Goal: Task Accomplishment & Management: Use online tool/utility

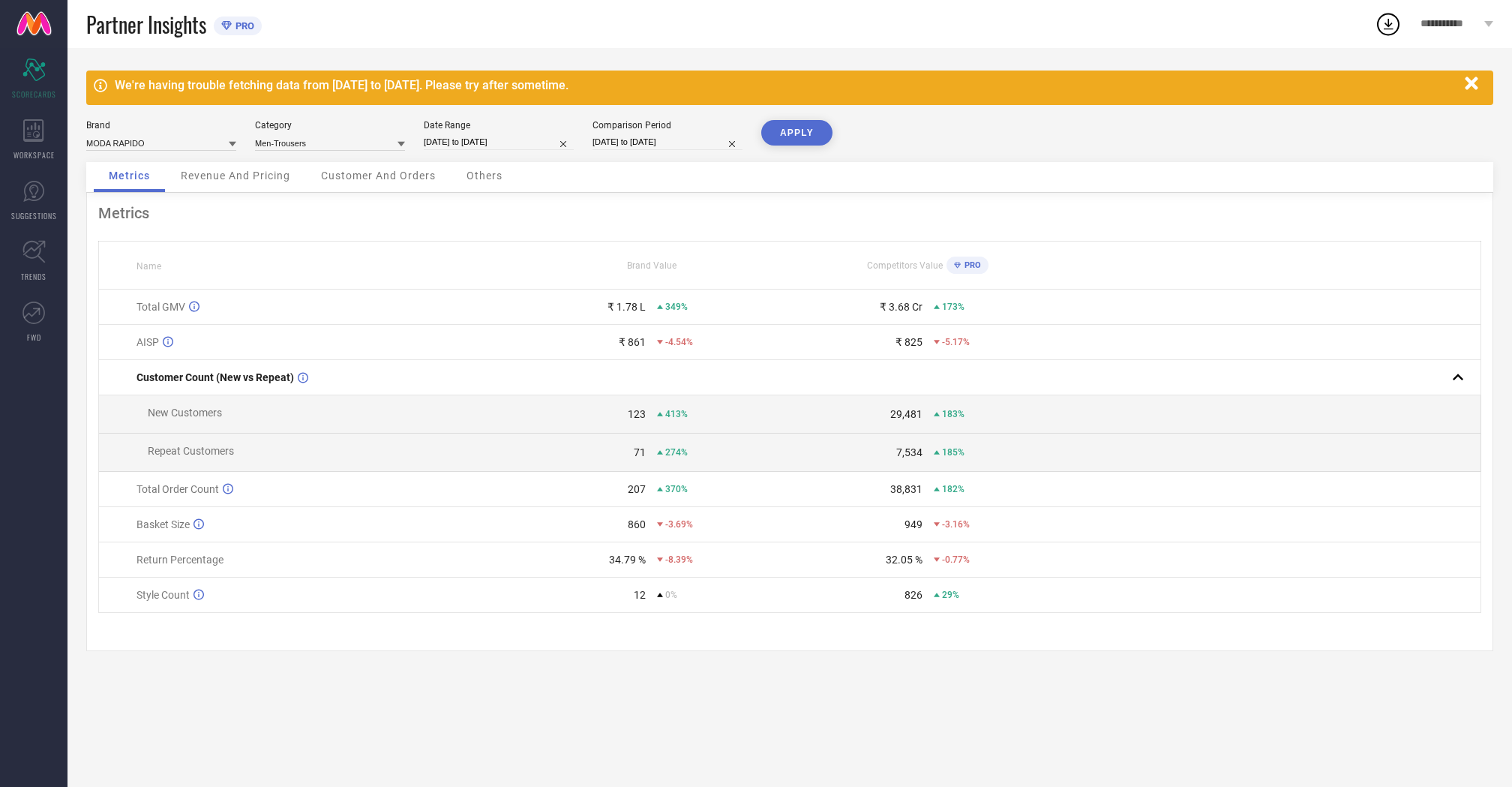
click at [437, 140] on input "[DATE] to [DATE]" at bounding box center [498, 142] width 150 height 16
select select "3"
select select "2025"
select select "4"
select select "2025"
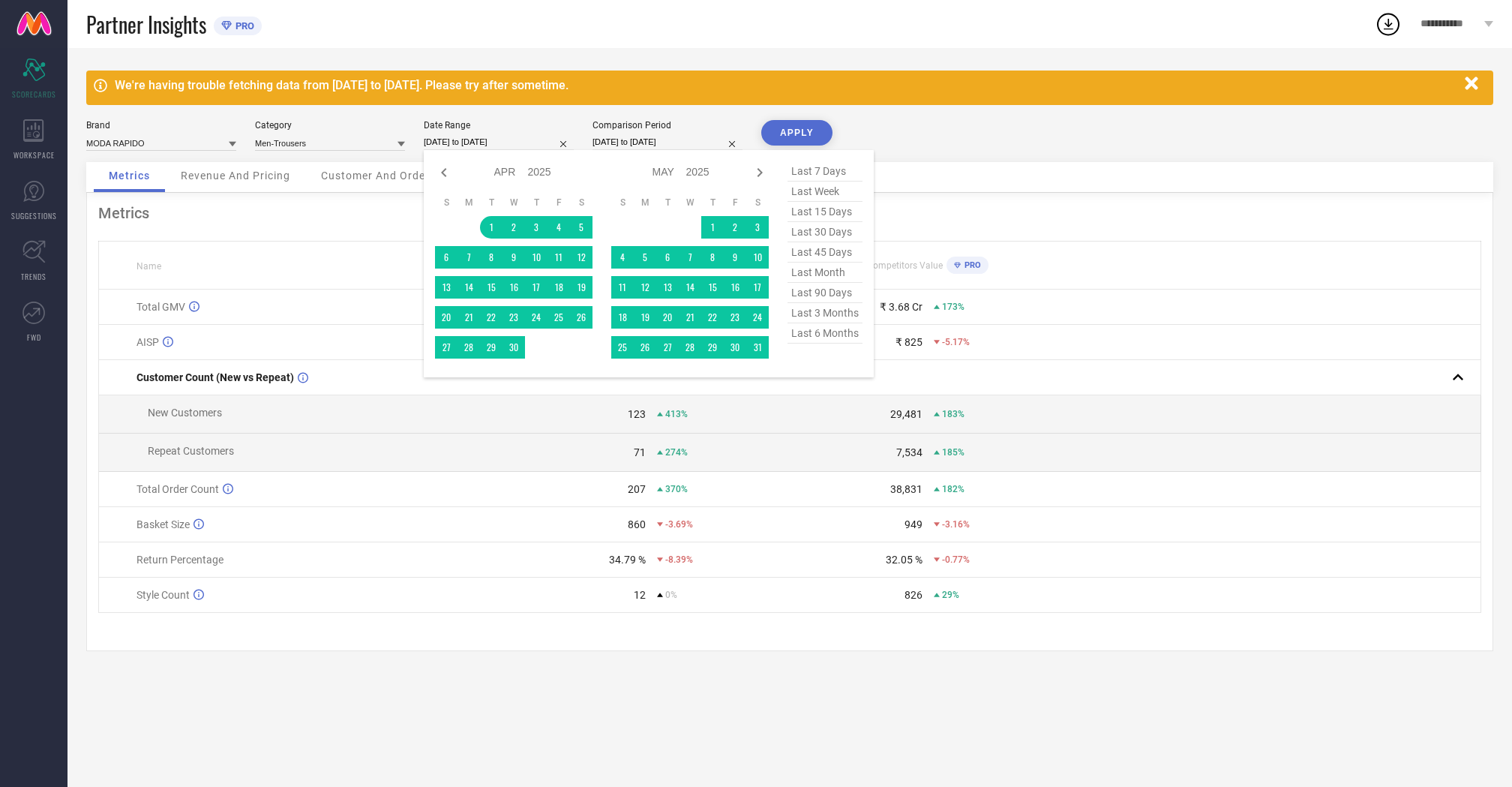
click at [816, 233] on span "last 30 days" at bounding box center [824, 232] width 75 height 20
type input "[DATE] to [DATE]"
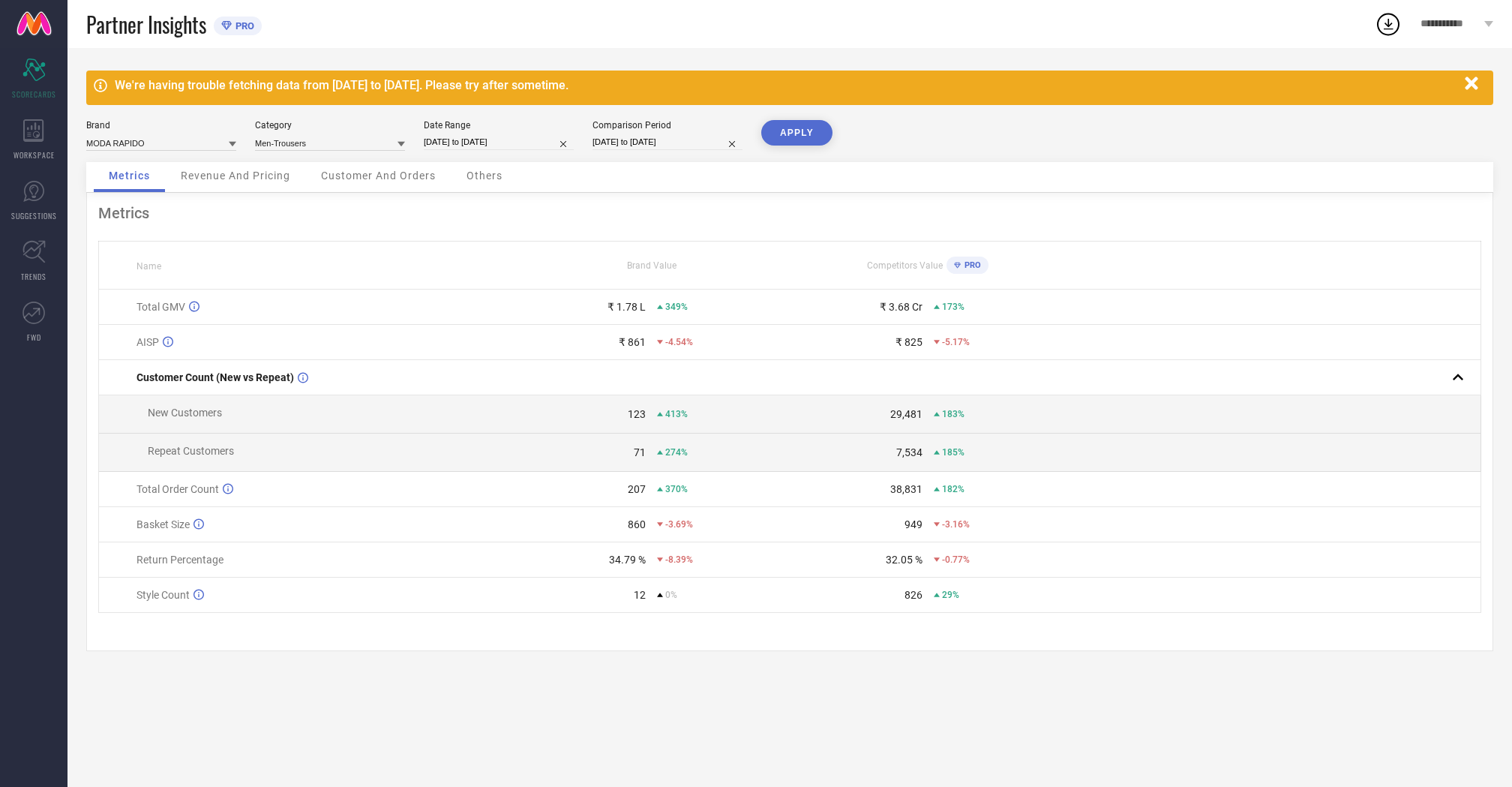
click at [808, 130] on button "APPLY" at bounding box center [796, 133] width 71 height 26
click at [208, 139] on input at bounding box center [161, 143] width 150 height 16
type input "tho"
click at [166, 167] on div "[PERSON_NAME]" at bounding box center [161, 164] width 150 height 26
type input "Men-Trousers"
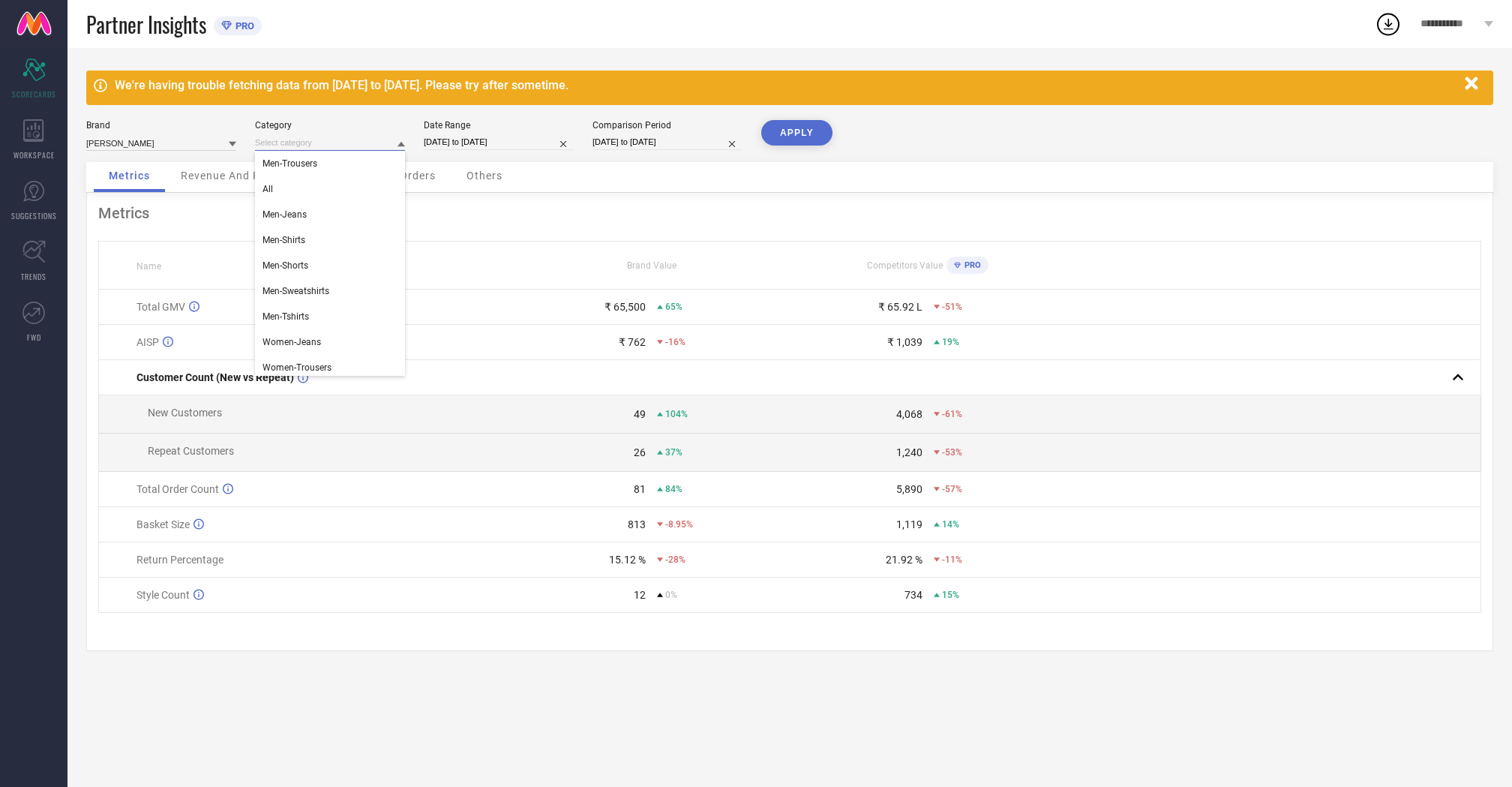
click at [324, 137] on input at bounding box center [330, 143] width 150 height 16
click at [319, 184] on div "All" at bounding box center [330, 189] width 150 height 26
click at [781, 125] on button "APPLY" at bounding box center [796, 133] width 71 height 26
select select "7"
select select "2025"
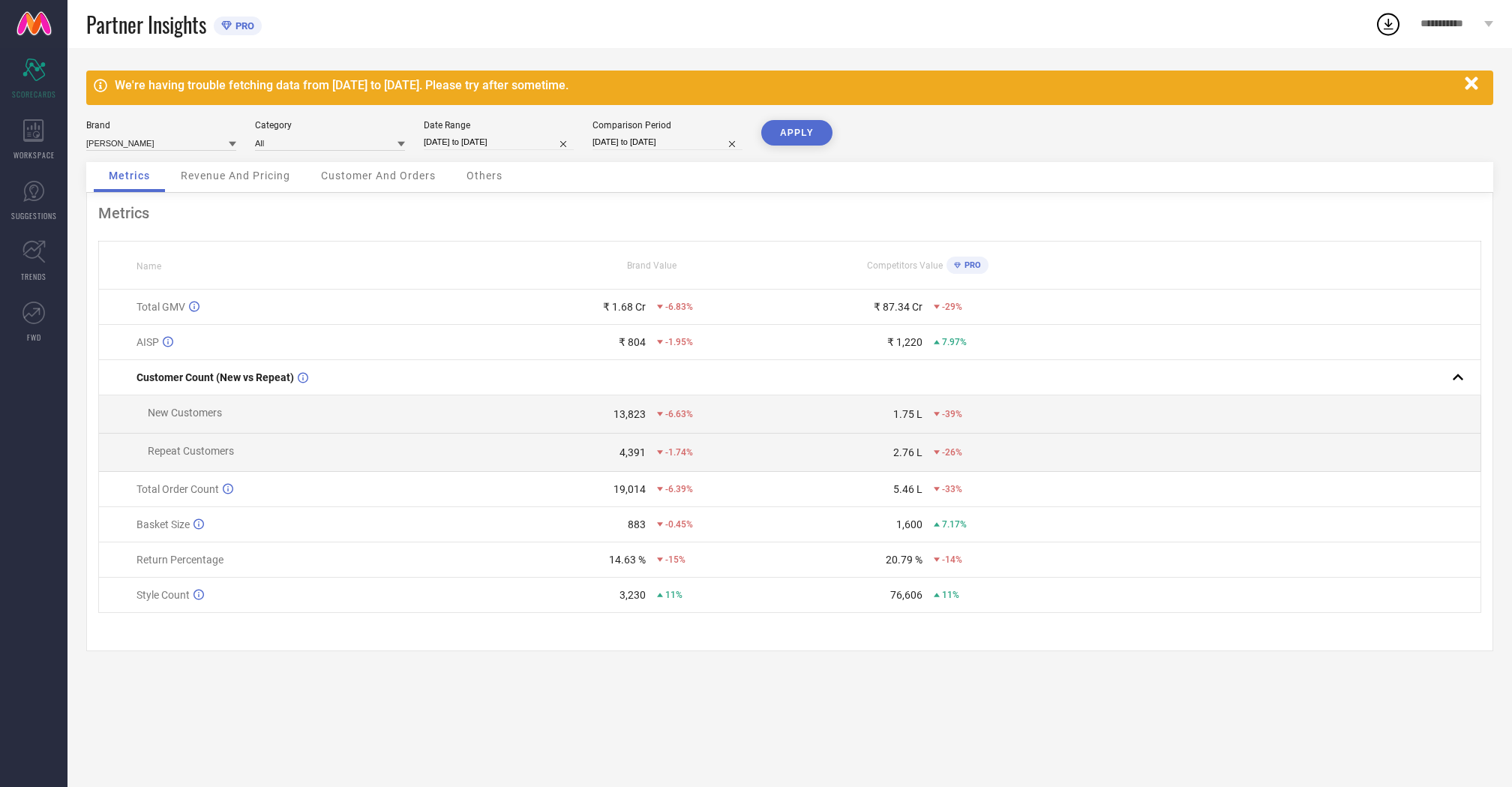
select select "8"
select select "2025"
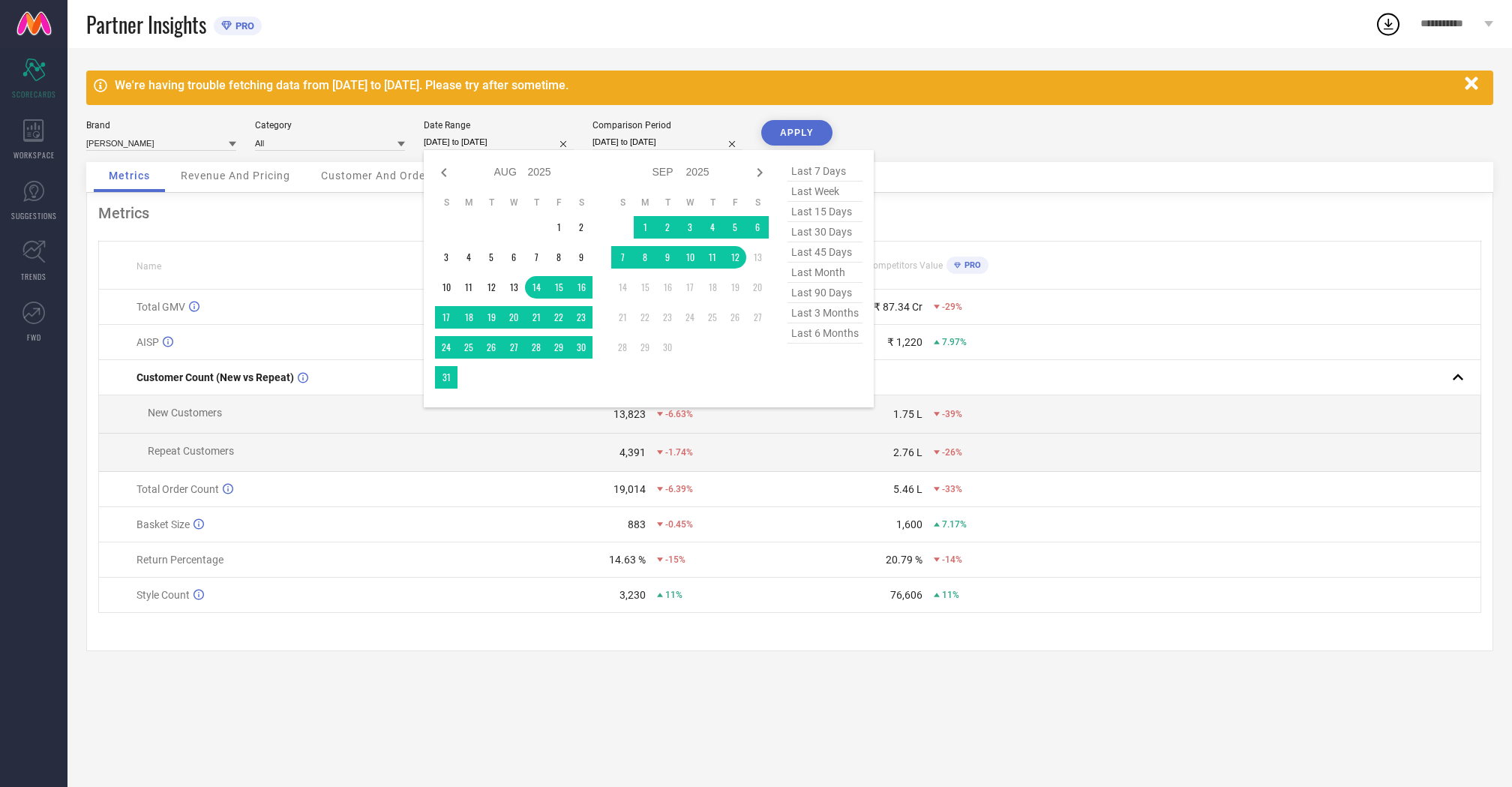
click at [550, 143] on input "[DATE] to [DATE]" at bounding box center [498, 142] width 150 height 16
click at [553, 216] on table "S M T W T F S 1 2 3 4 5 6 7 8 9 10 11 12 13 14 15 16 17 18 19 20 21 22 23 24 25…" at bounding box center [513, 292] width 158 height 207
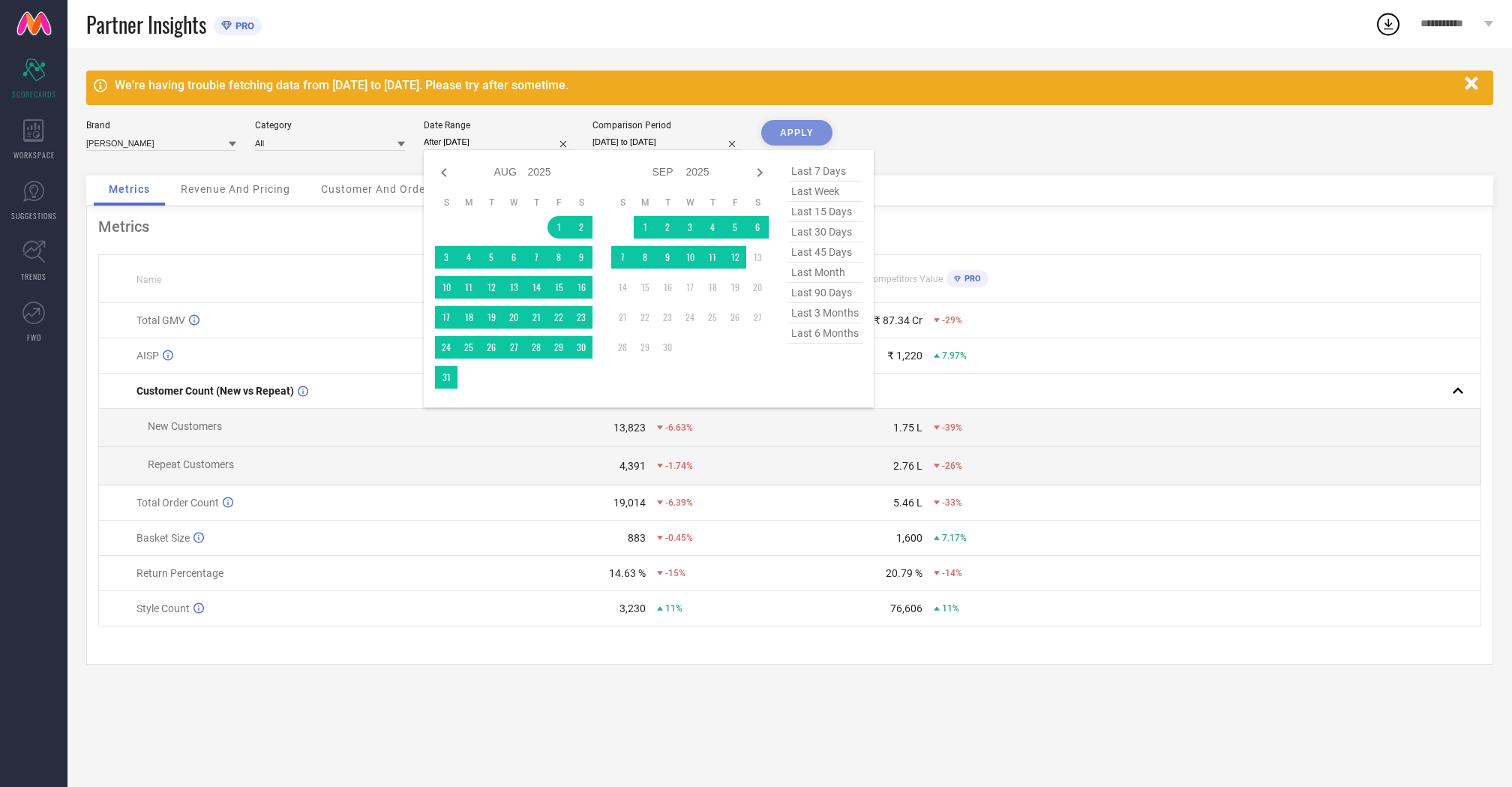
type input "[DATE] to [DATE]"
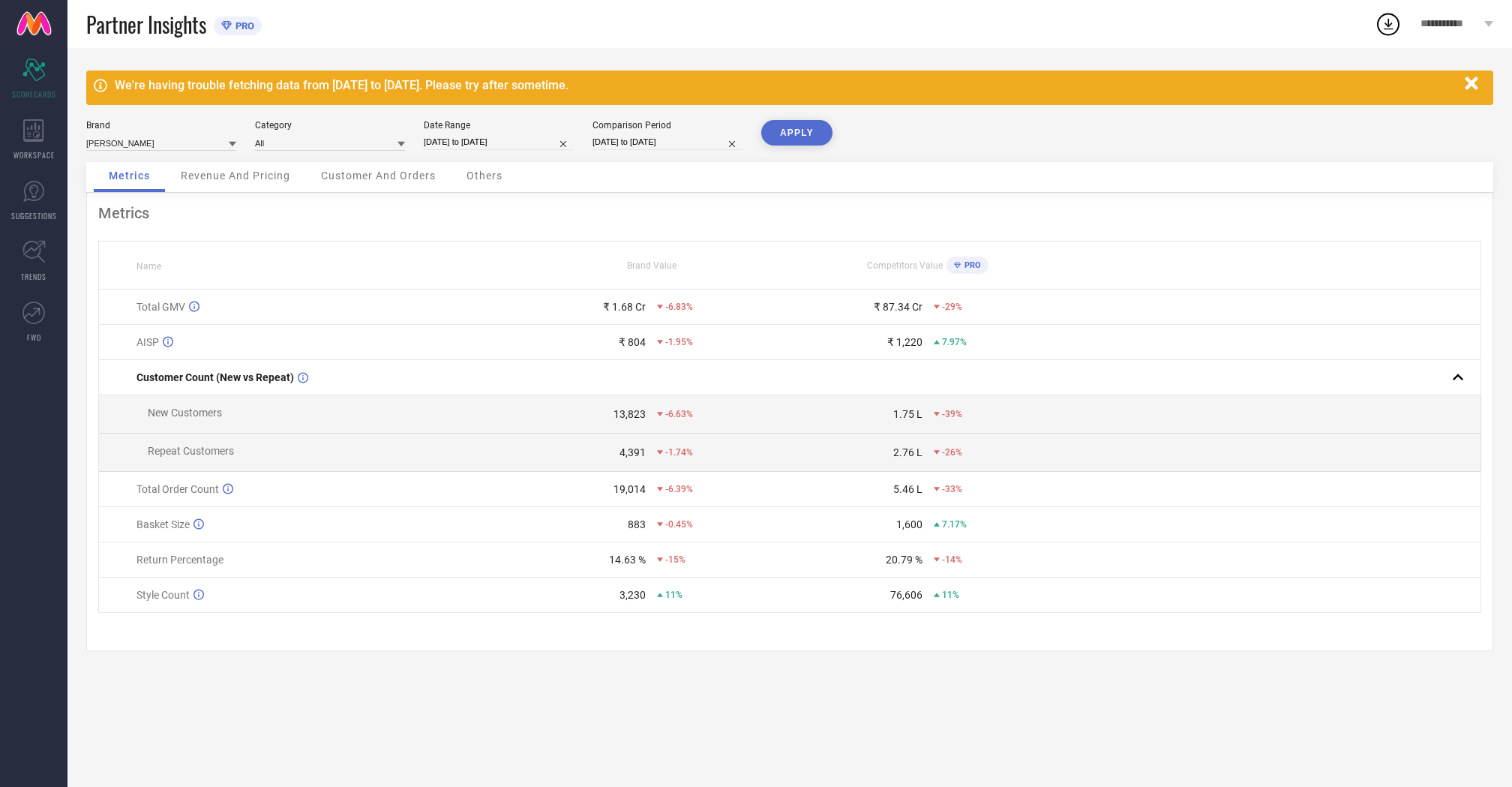
click at [833, 131] on div "Brand [PERSON_NAME] Category All Date Range [DATE] to [DATE] Comparison Period …" at bounding box center [790, 141] width 1407 height 42
click at [815, 133] on button "APPLY" at bounding box center [796, 133] width 71 height 26
click at [494, 146] on input "[DATE] to [DATE]" at bounding box center [498, 142] width 150 height 16
select select "7"
select select "2025"
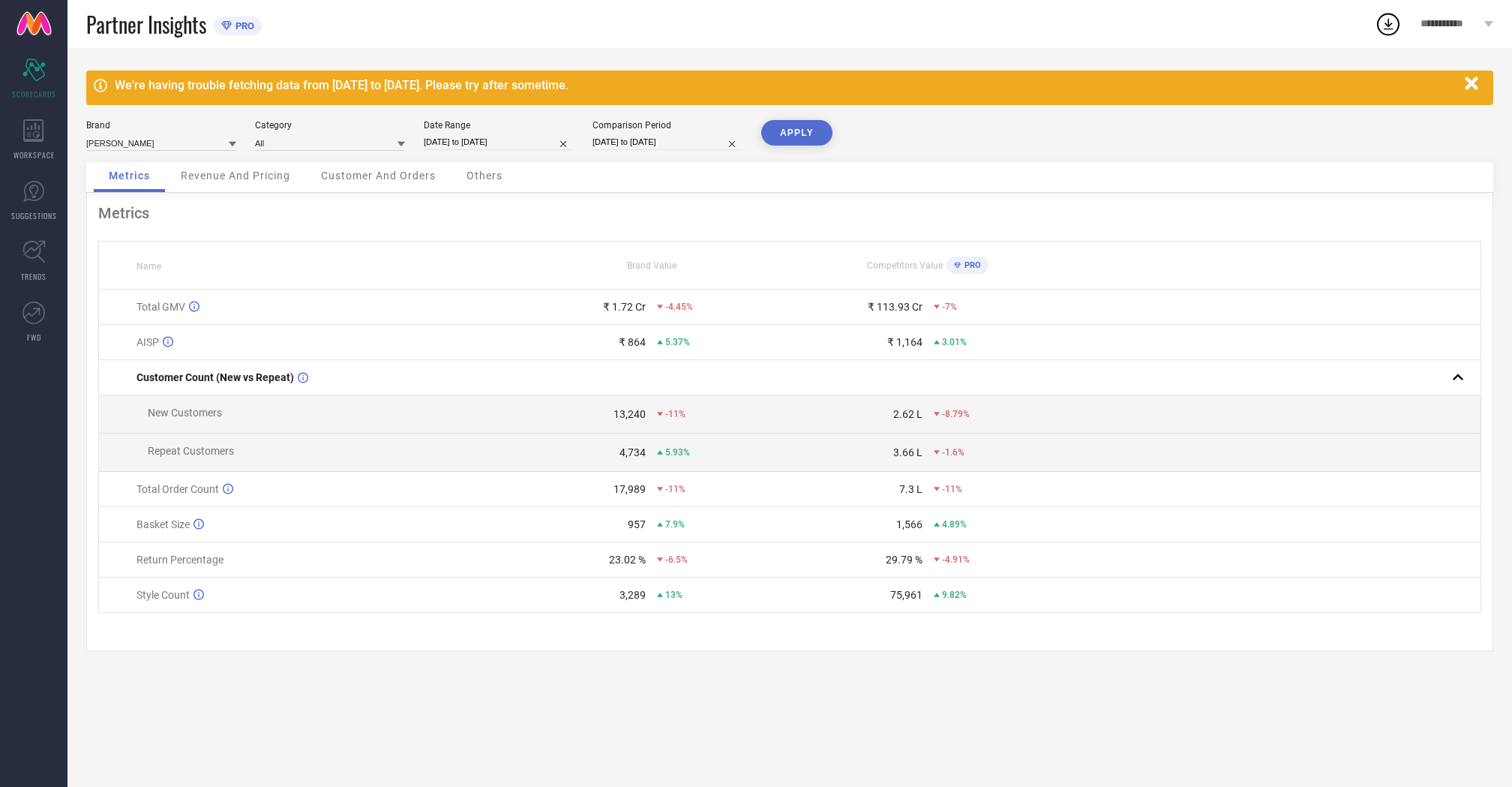
select select "8"
select select "2025"
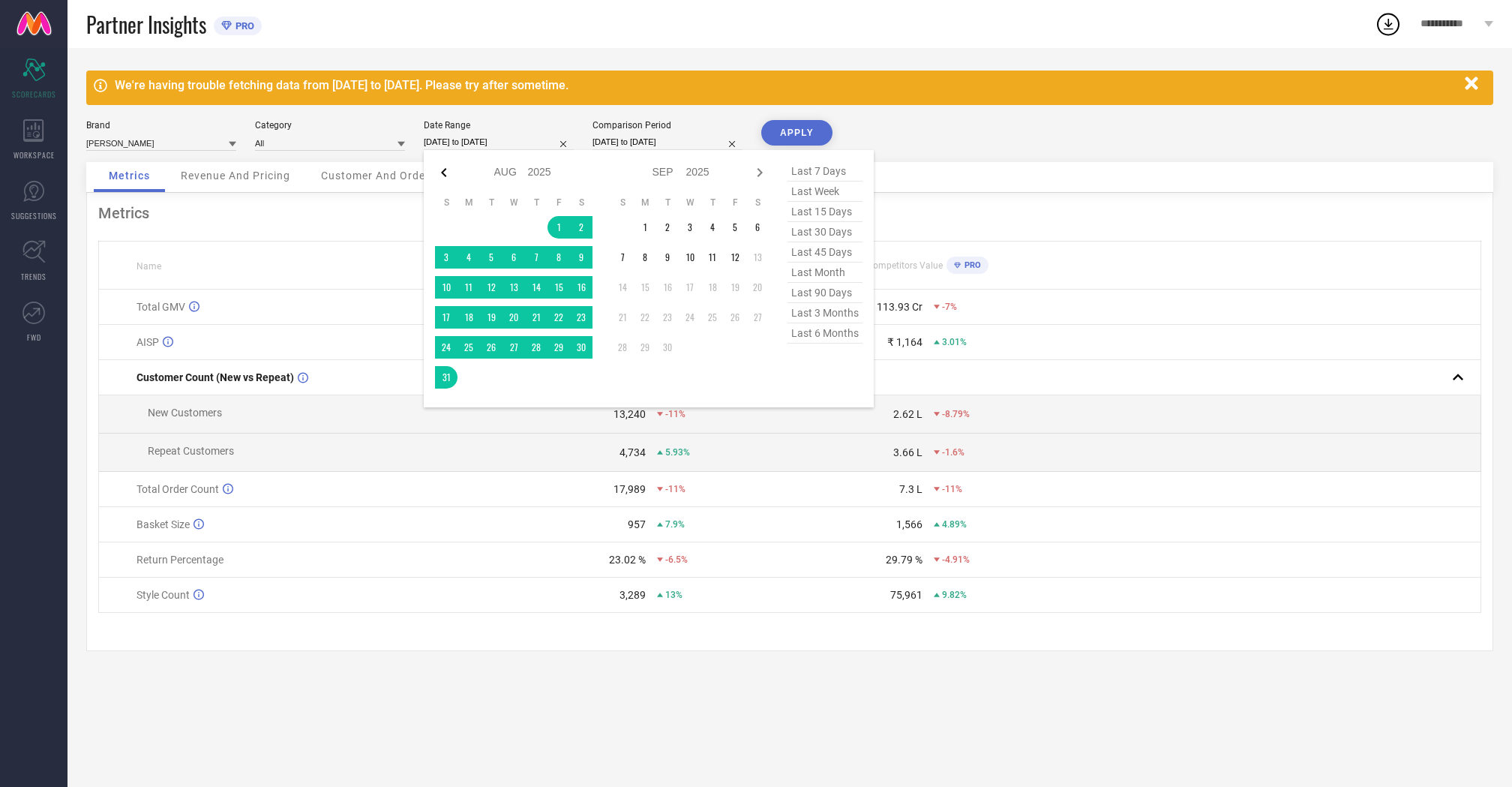
click at [445, 165] on icon at bounding box center [444, 173] width 18 height 18
select select "6"
select select "2025"
select select "7"
select select "2025"
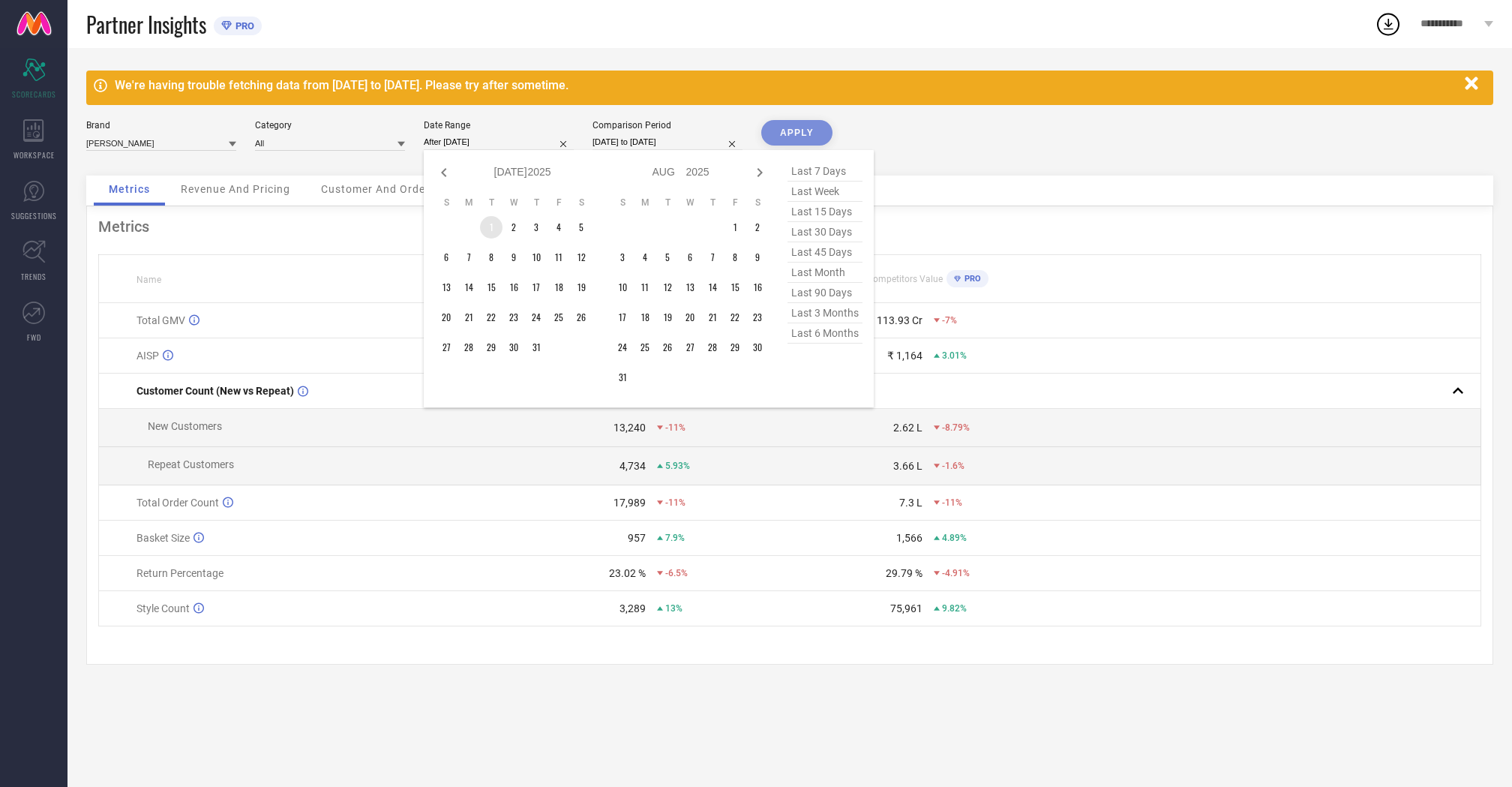
click at [486, 228] on td "1" at bounding box center [491, 227] width 23 height 23
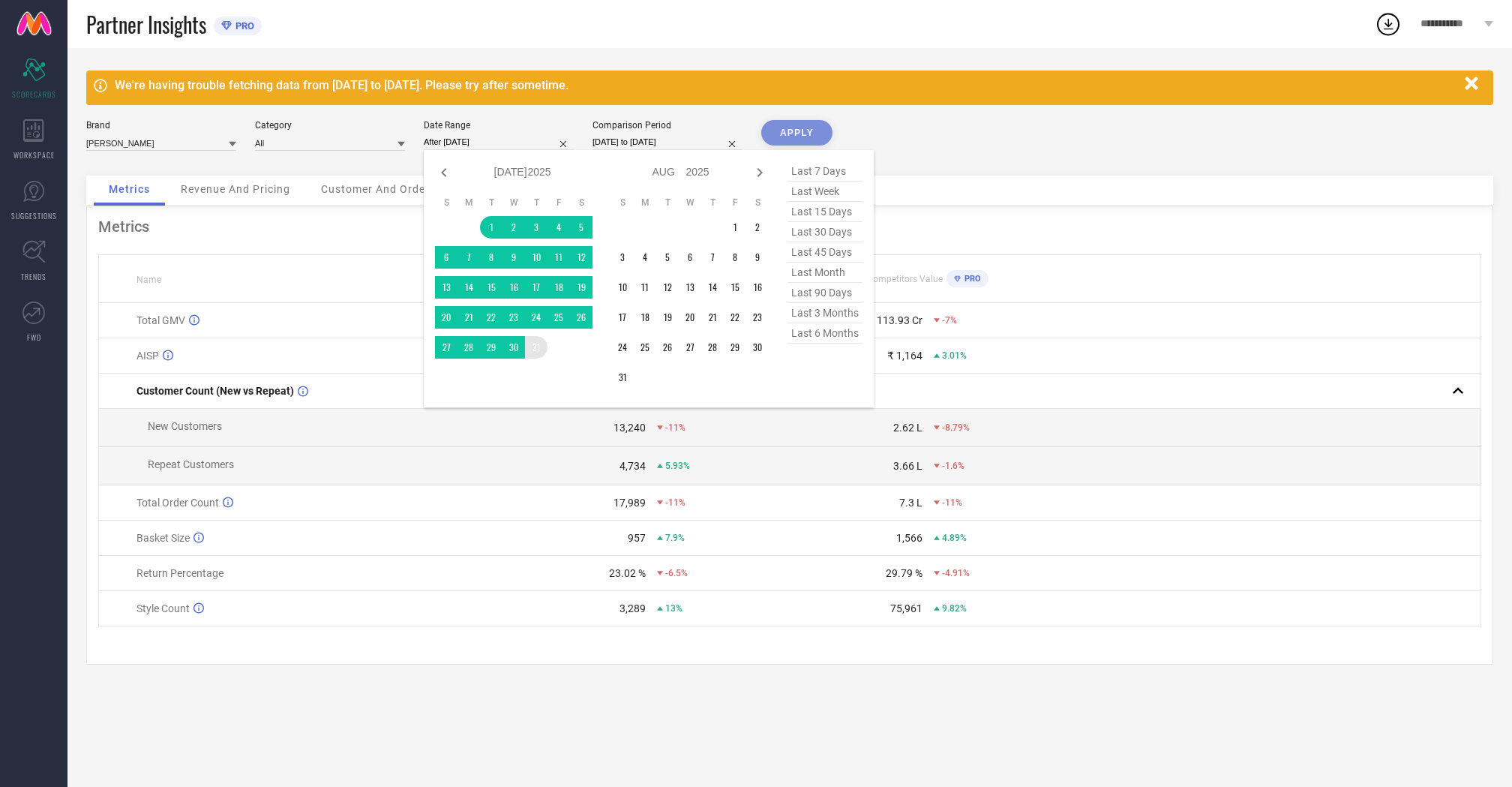
type input "[DATE] to [DATE]"
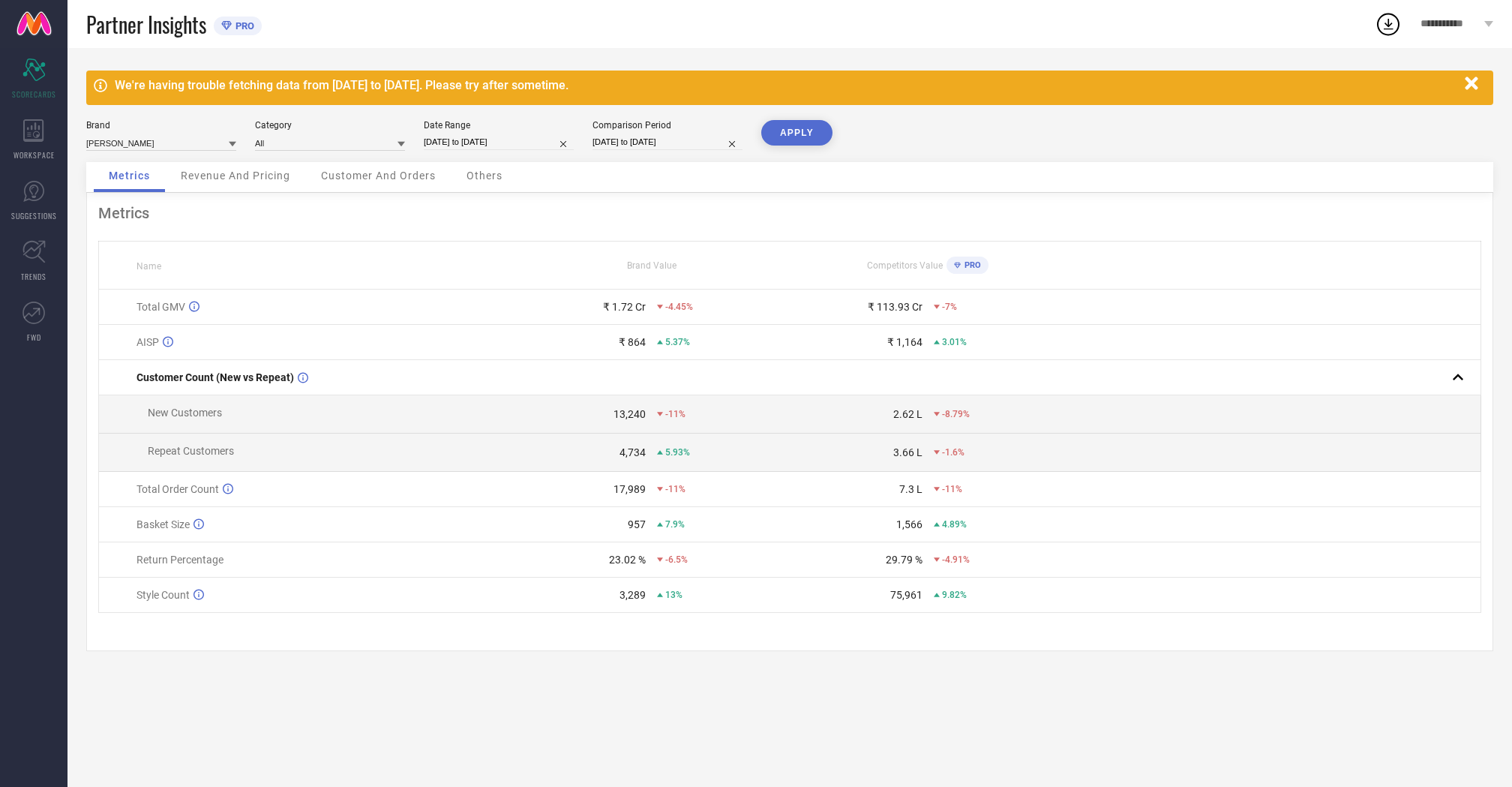
click at [793, 132] on button "APPLY" at bounding box center [796, 133] width 71 height 26
select select "6"
select select "2025"
select select "7"
select select "2025"
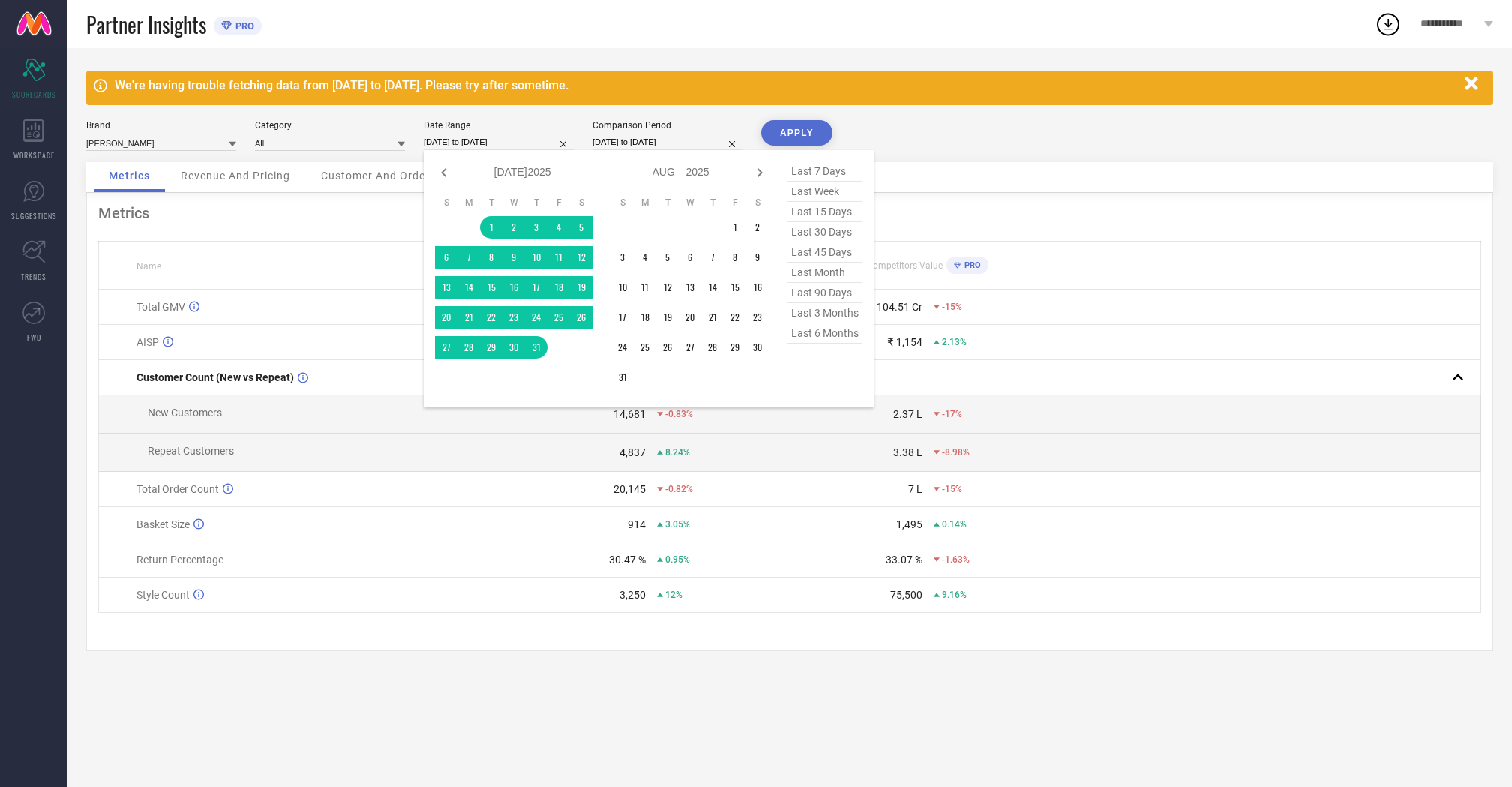
click at [520, 139] on input "[DATE] to [DATE]" at bounding box center [498, 142] width 150 height 16
click at [443, 168] on icon at bounding box center [444, 173] width 18 height 18
select select "5"
select select "2025"
select select "6"
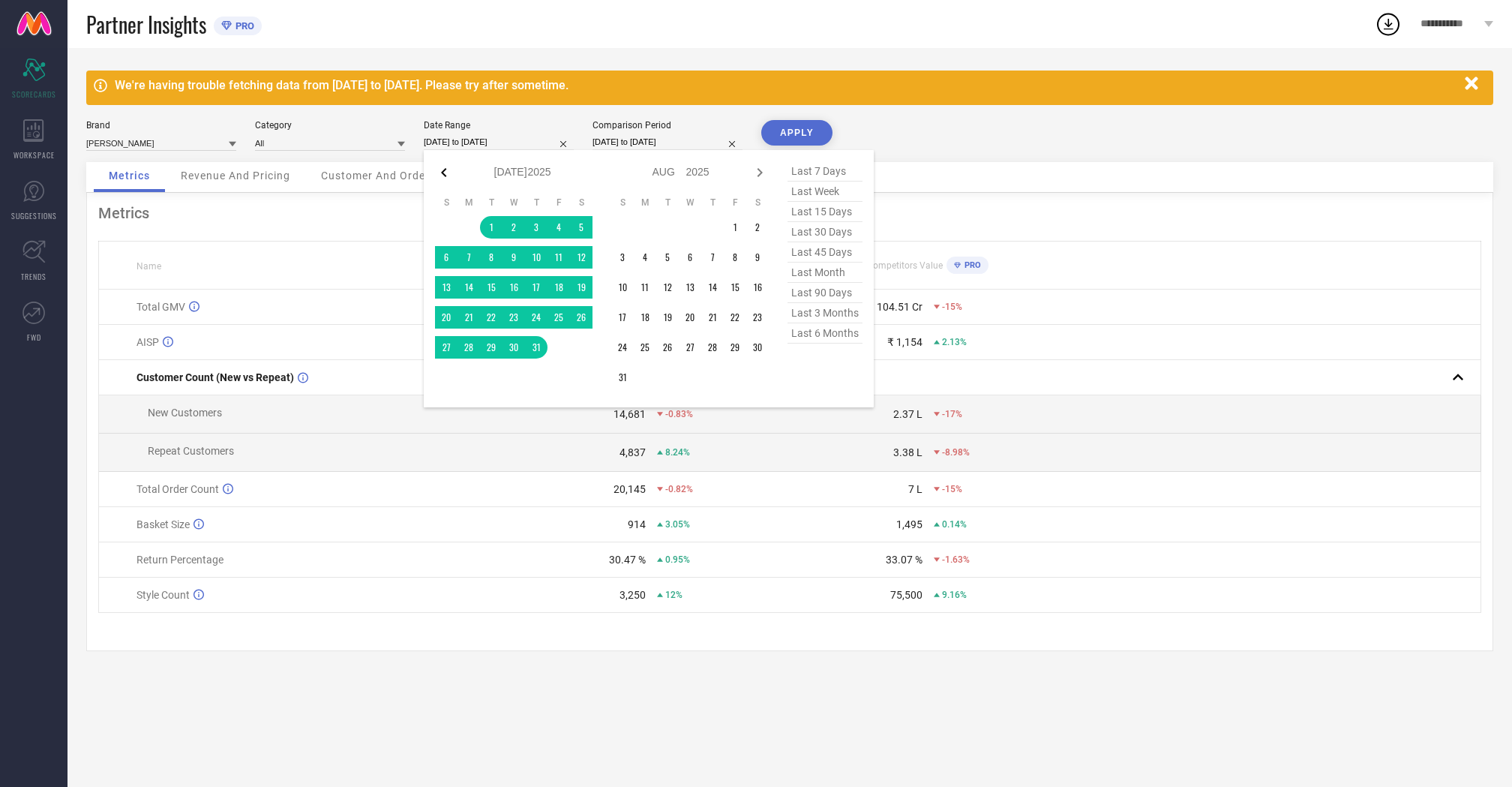
select select "2025"
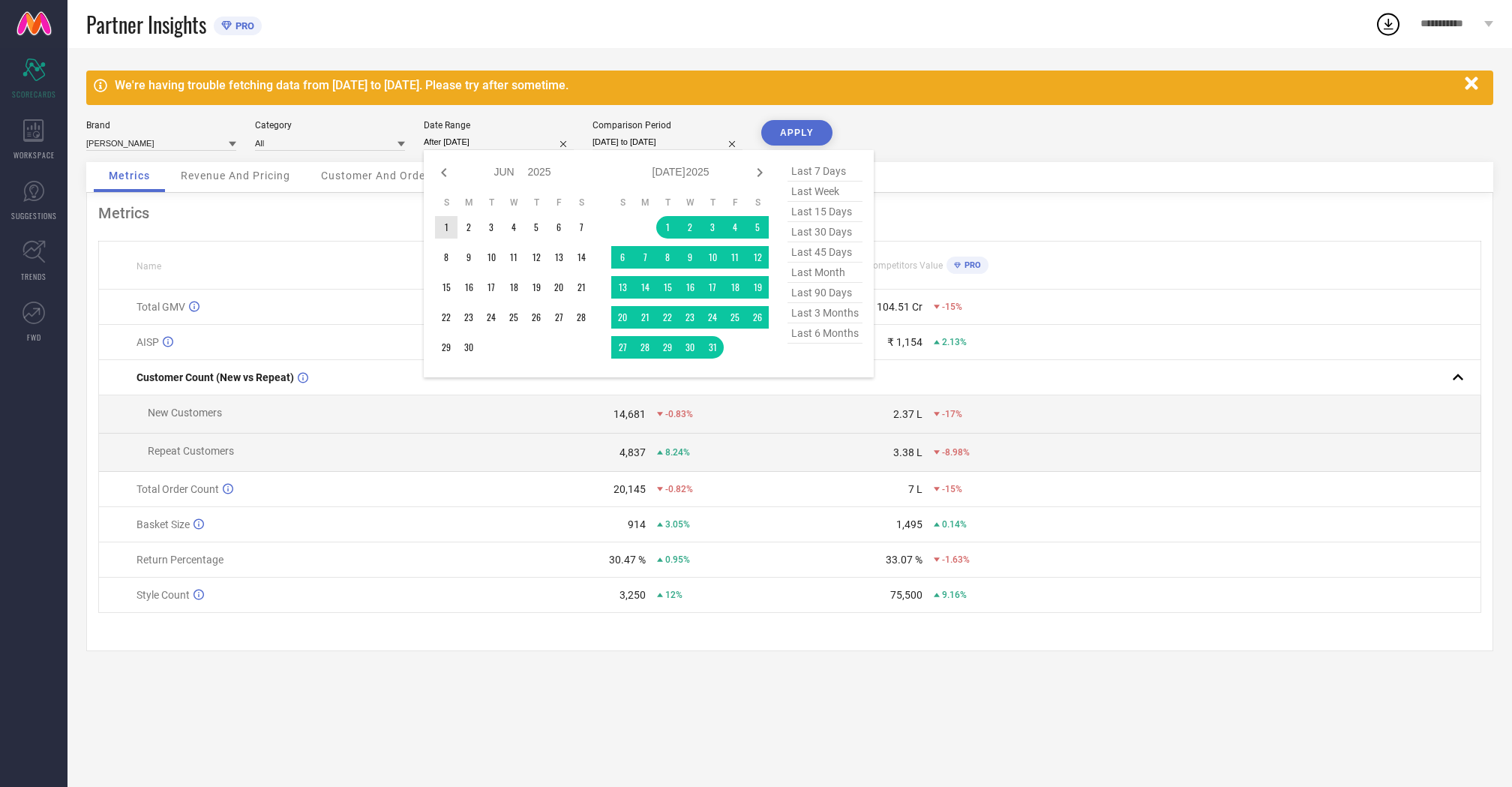
click at [445, 220] on td "1" at bounding box center [446, 227] width 23 height 23
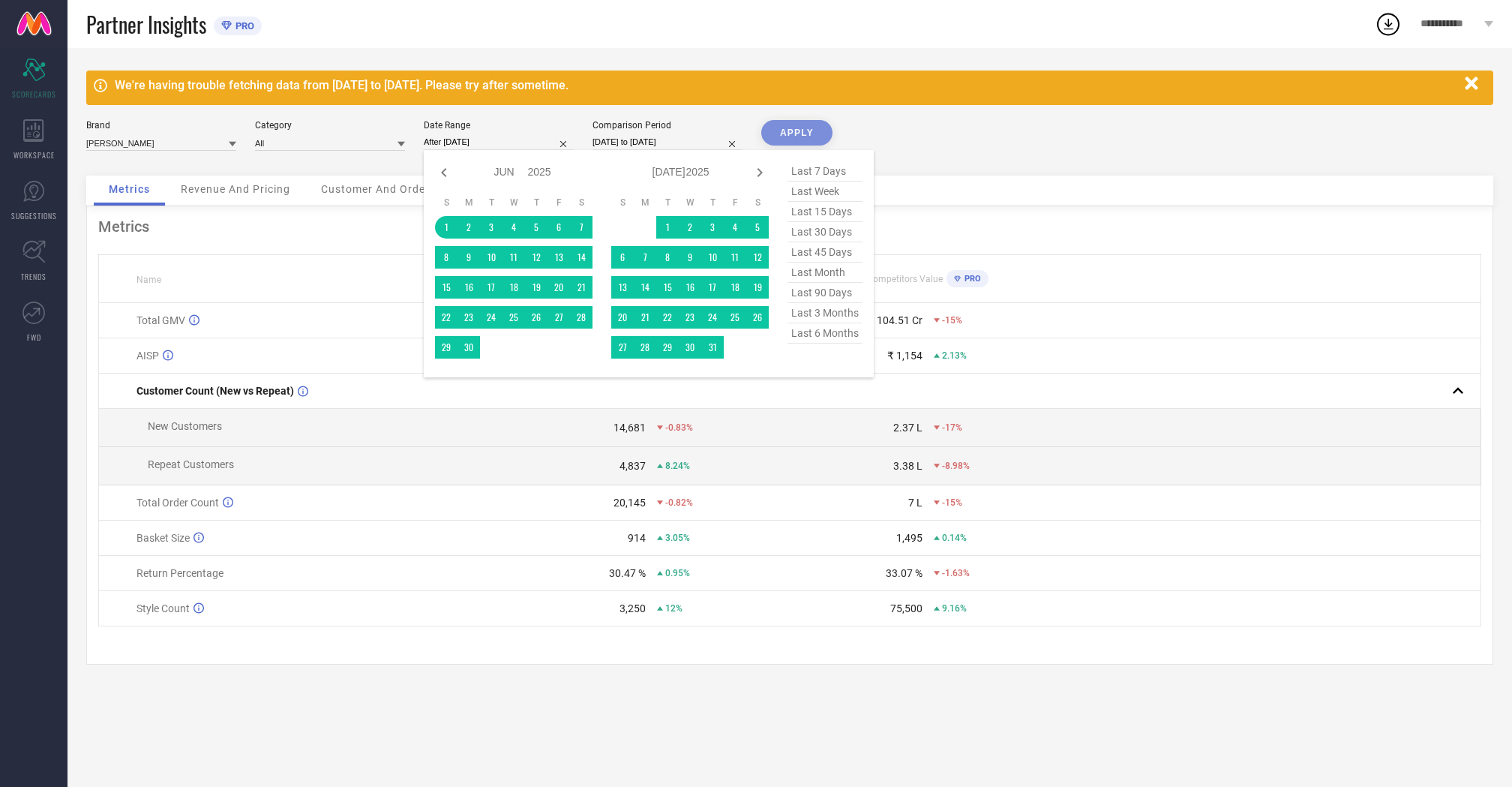
type input "[DATE] to [DATE]"
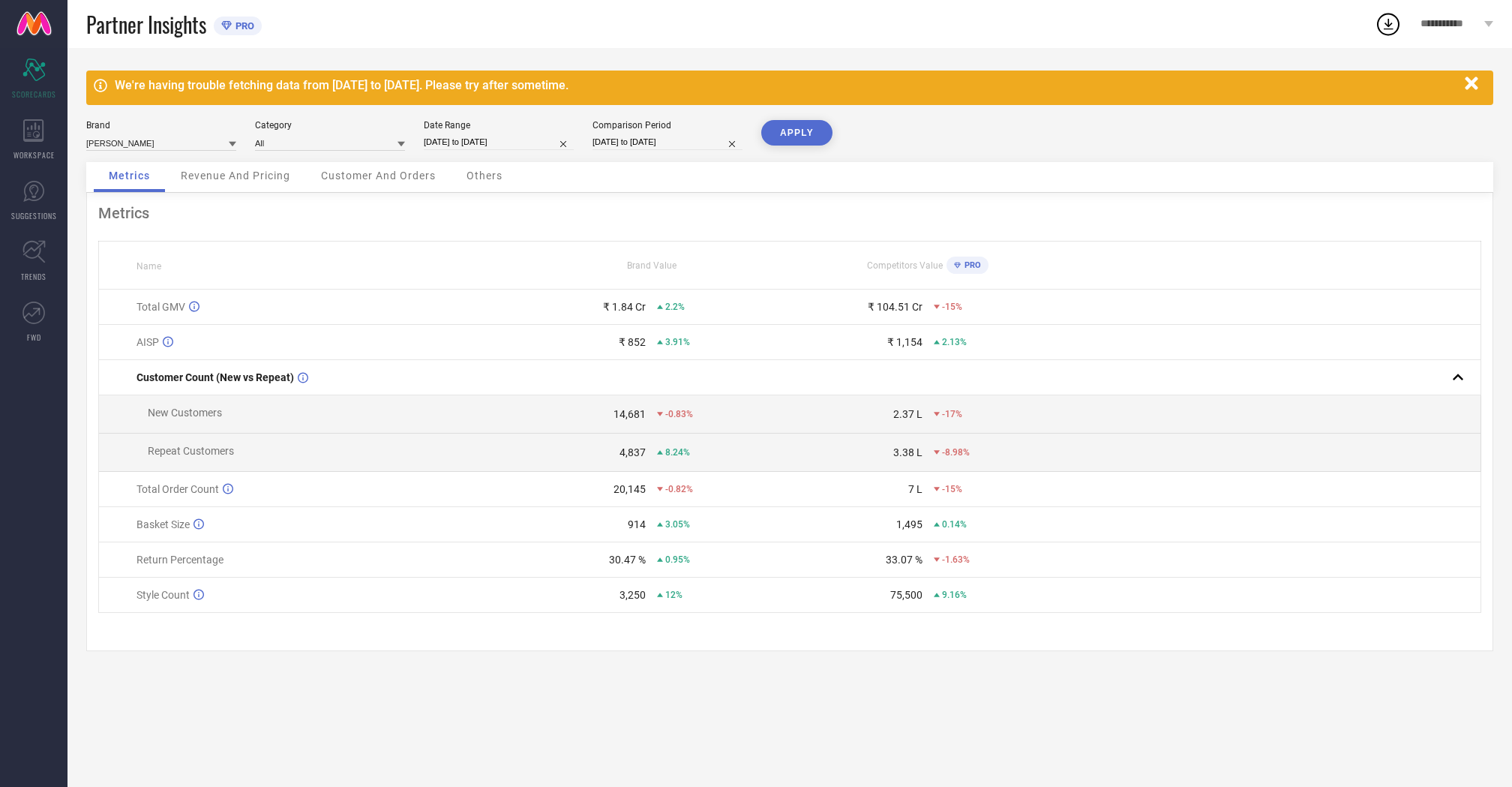
click at [773, 139] on button "APPLY" at bounding box center [796, 133] width 71 height 26
select select "5"
select select "2025"
select select "6"
select select "2025"
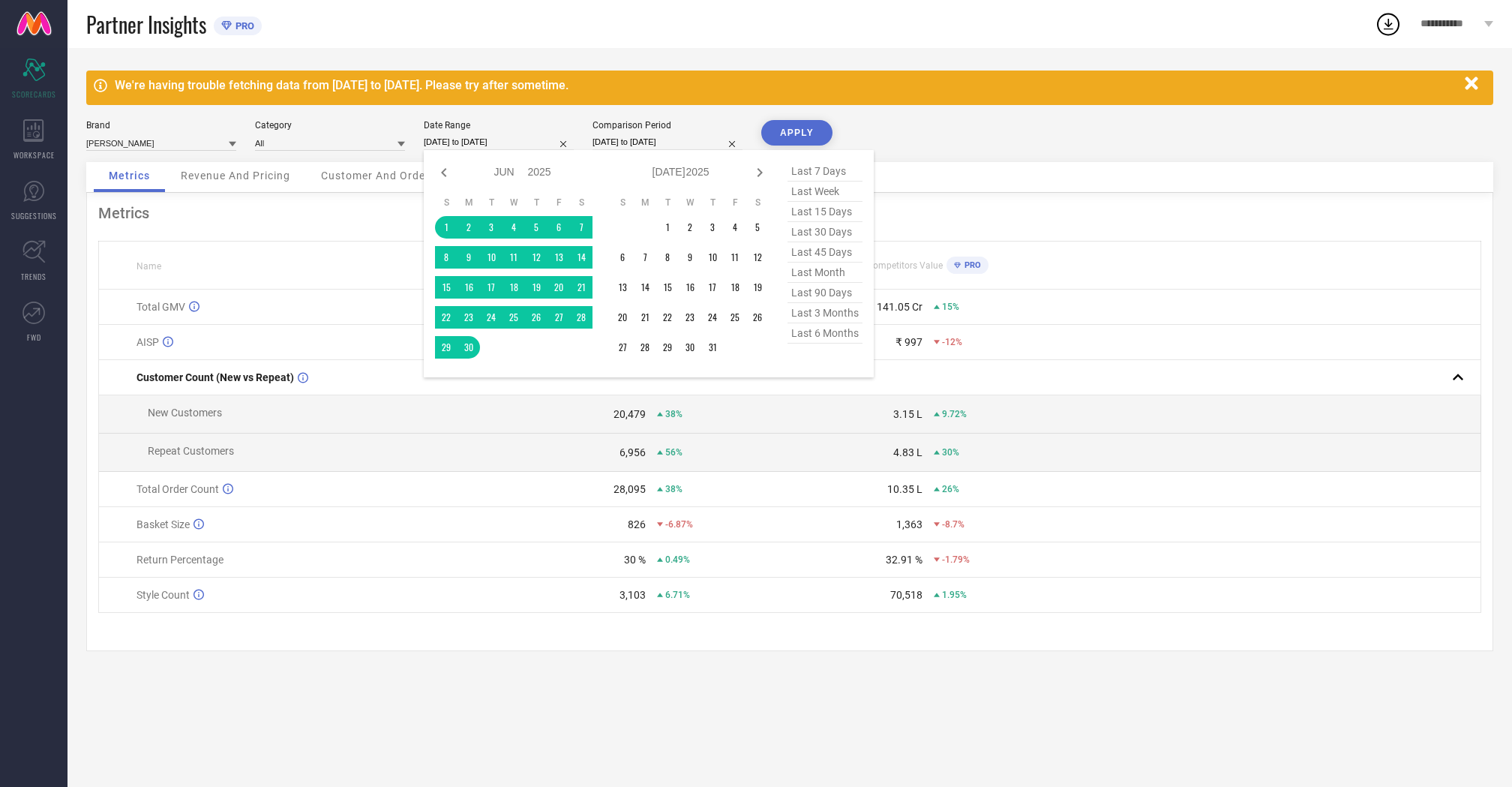
click at [485, 144] on input "[DATE] to [DATE]" at bounding box center [498, 142] width 150 height 16
click at [437, 165] on icon at bounding box center [444, 173] width 18 height 18
select select "4"
select select "2025"
select select "5"
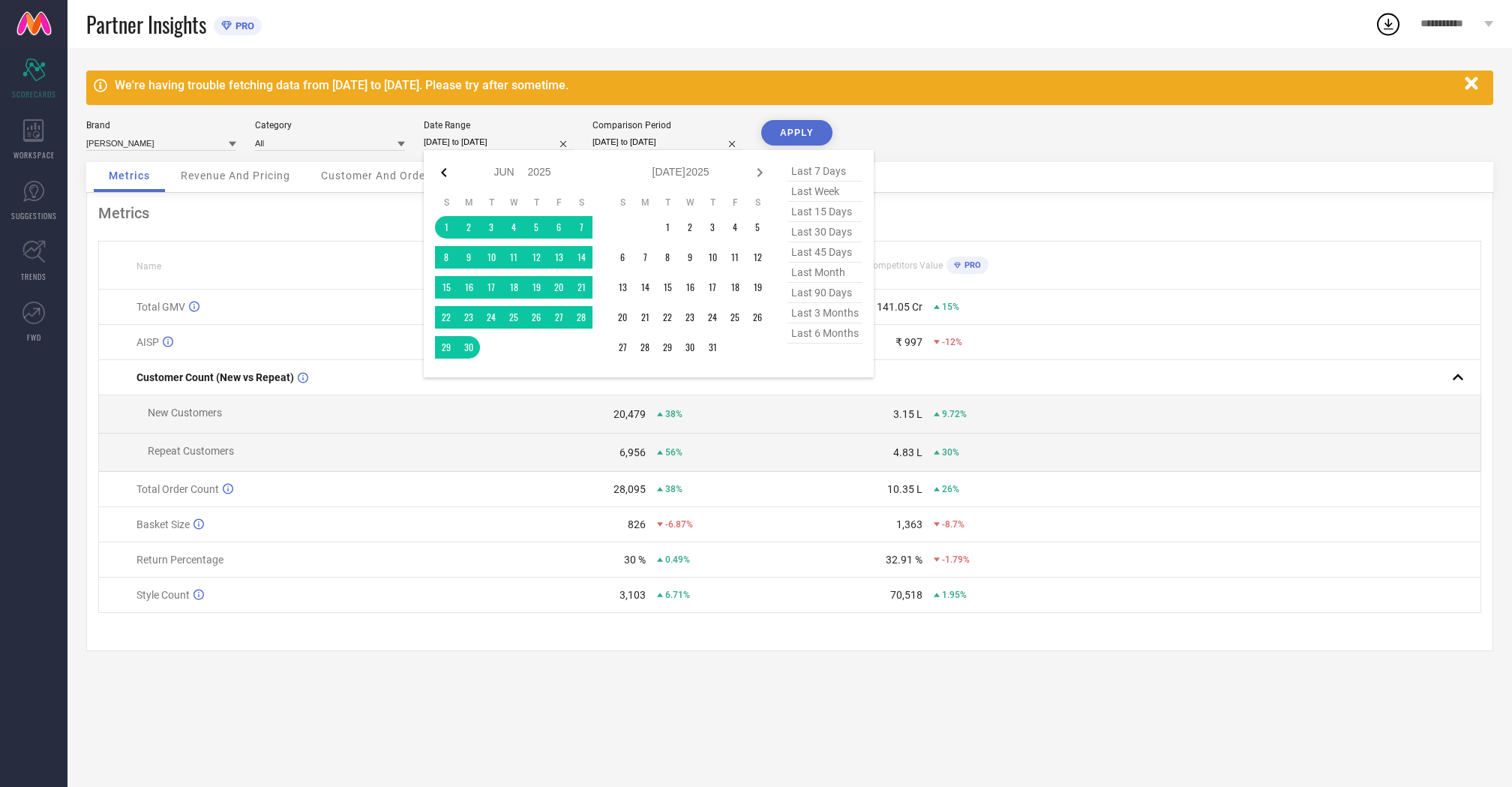
select select "2025"
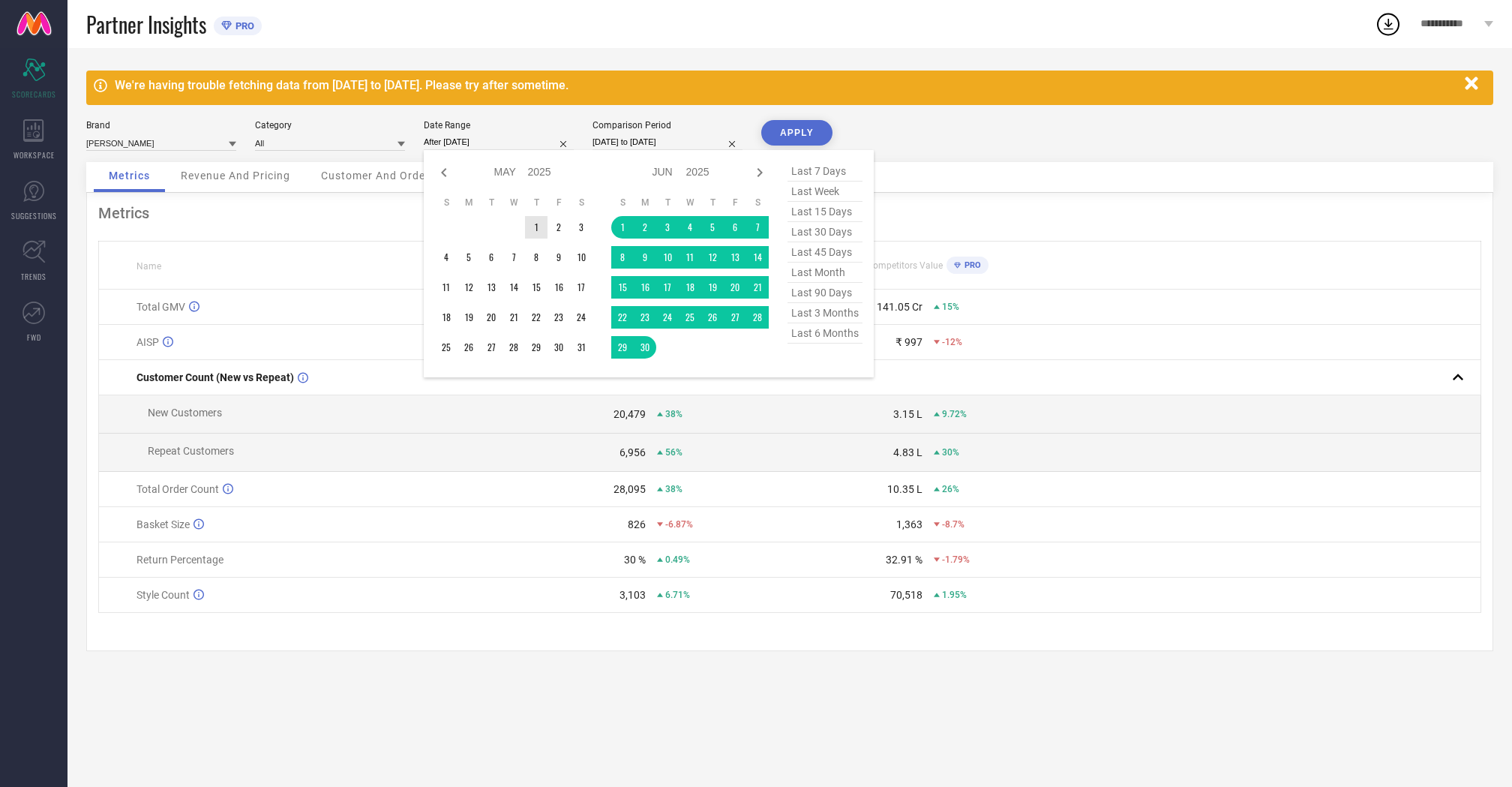
click at [536, 222] on td "1" at bounding box center [536, 227] width 23 height 23
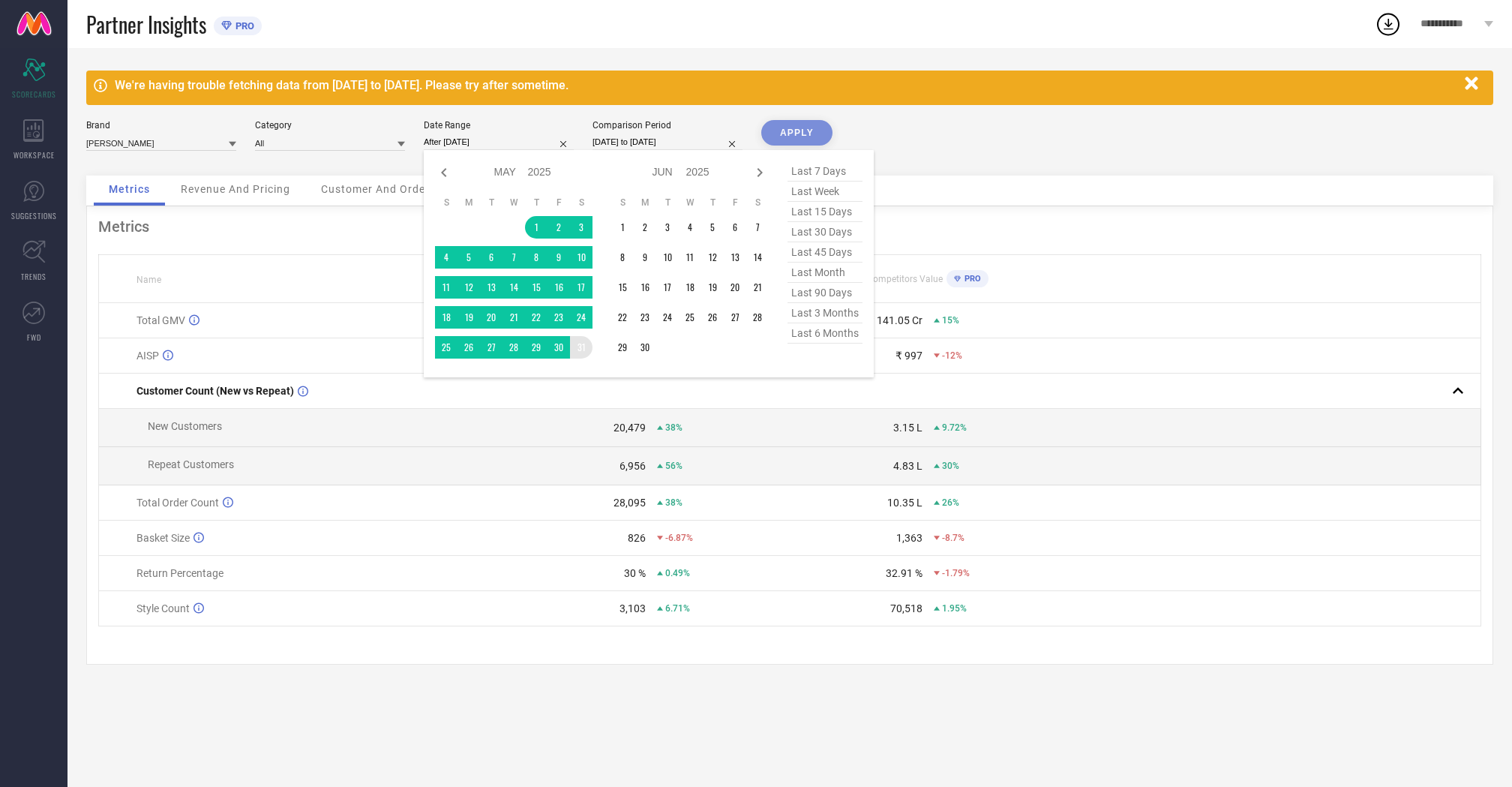
type input "[DATE] to [DATE]"
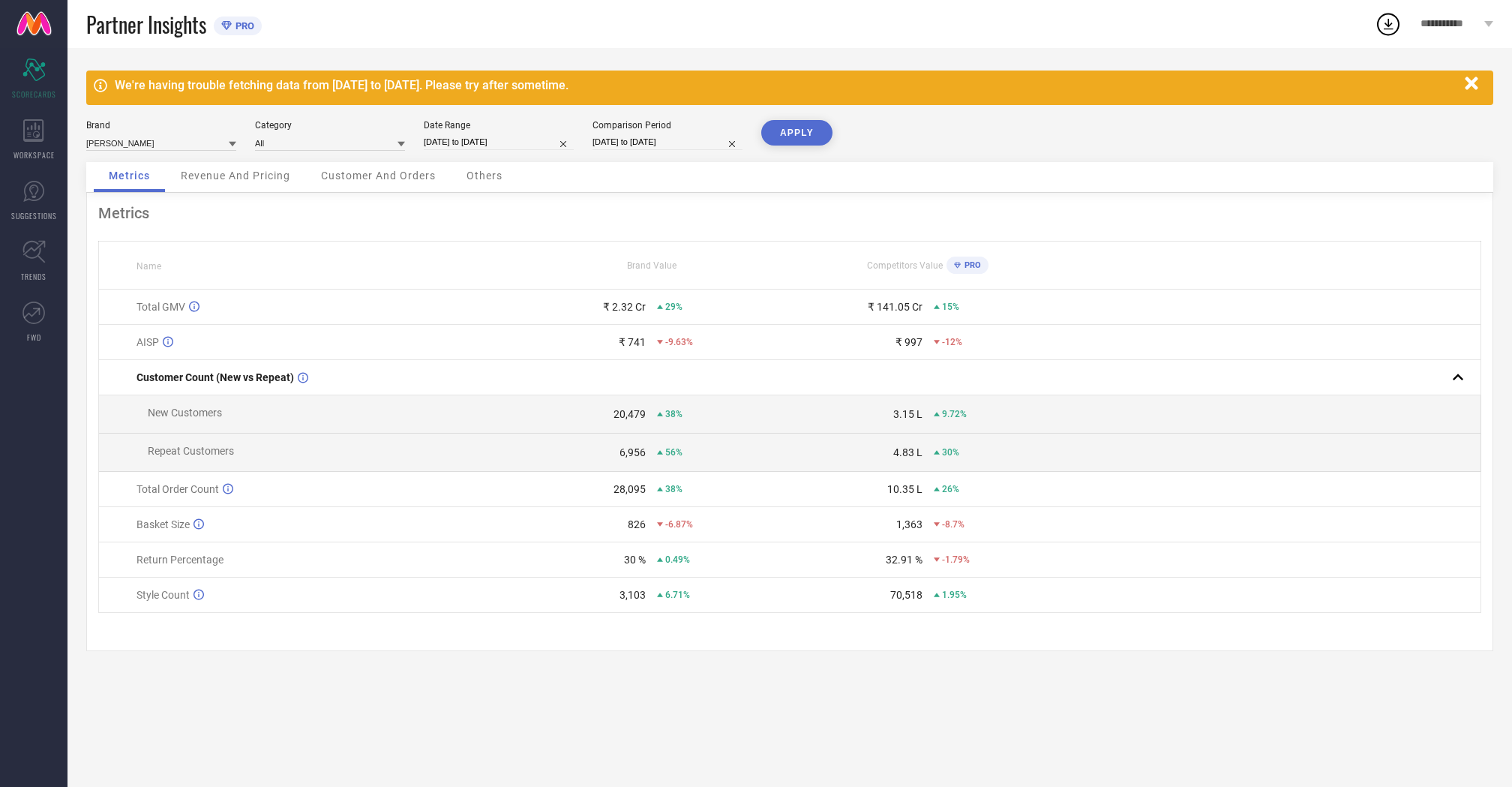
click at [791, 143] on button "APPLY" at bounding box center [796, 133] width 71 height 26
click at [476, 129] on div "Date Range" at bounding box center [498, 125] width 150 height 11
select select "4"
select select "2025"
select select "5"
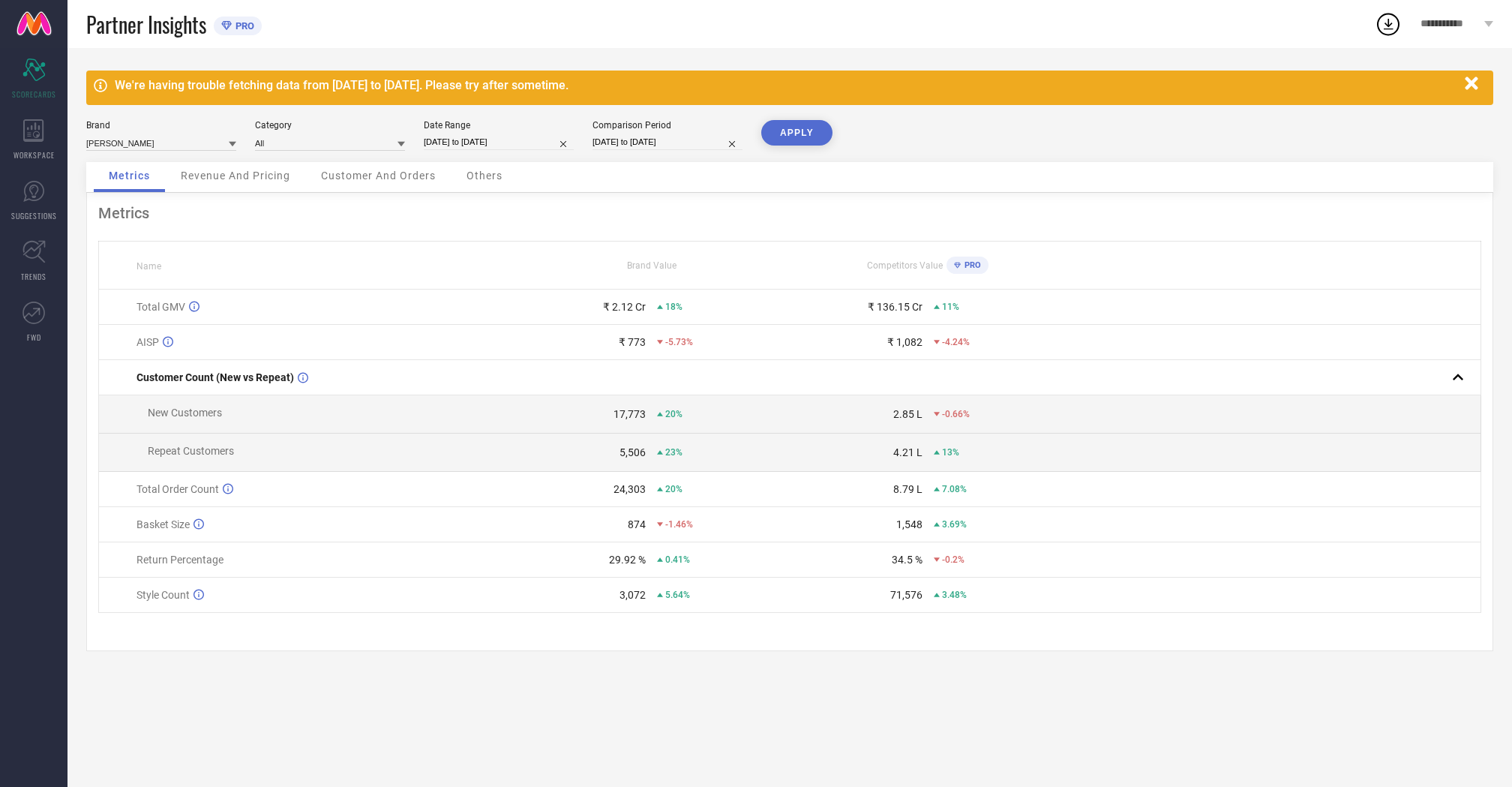
select select "2025"
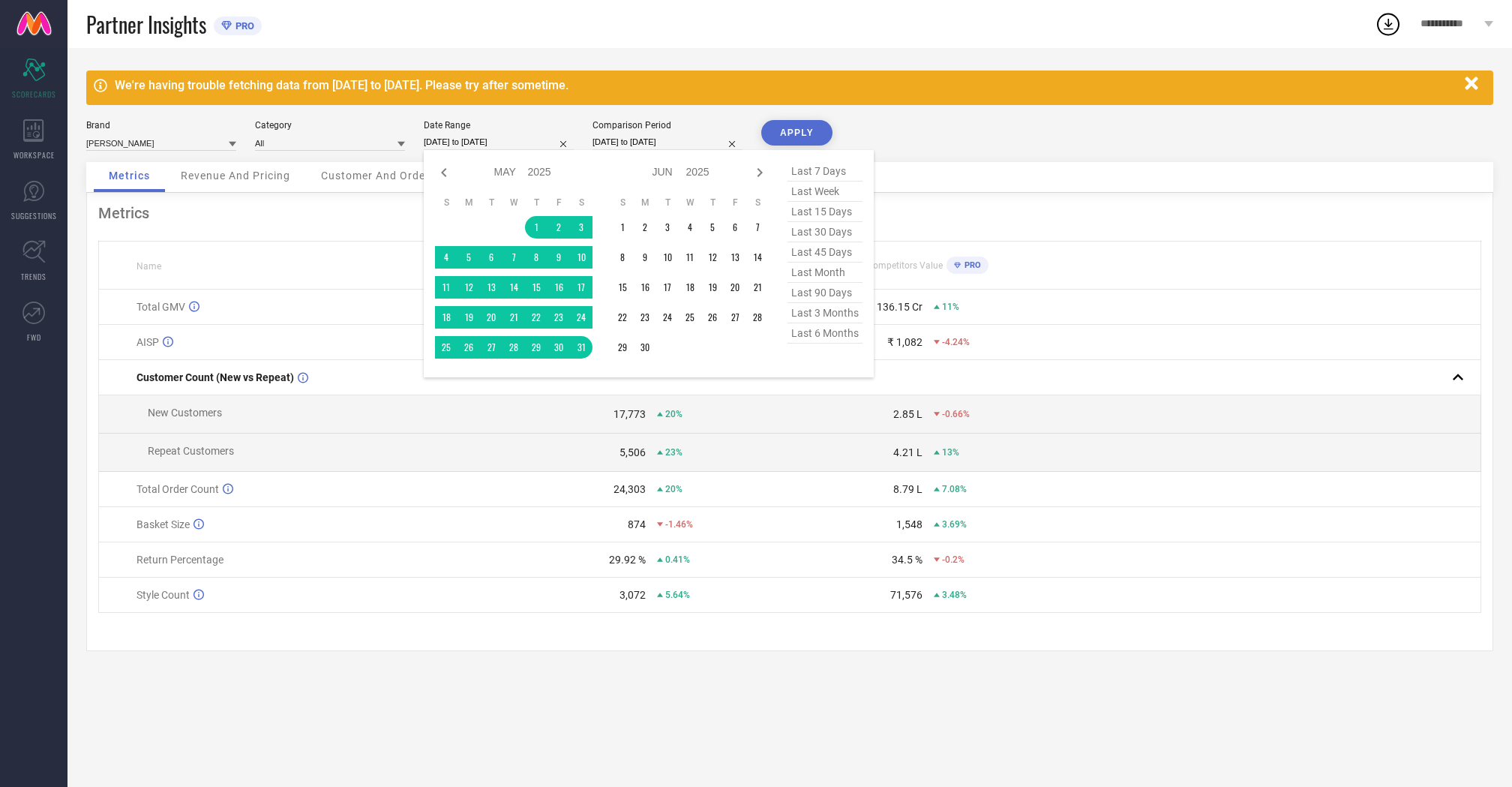
click at [473, 137] on input "[DATE] to [DATE]" at bounding box center [498, 142] width 150 height 16
click at [445, 177] on icon at bounding box center [444, 173] width 18 height 18
select select "3"
select select "2025"
select select "4"
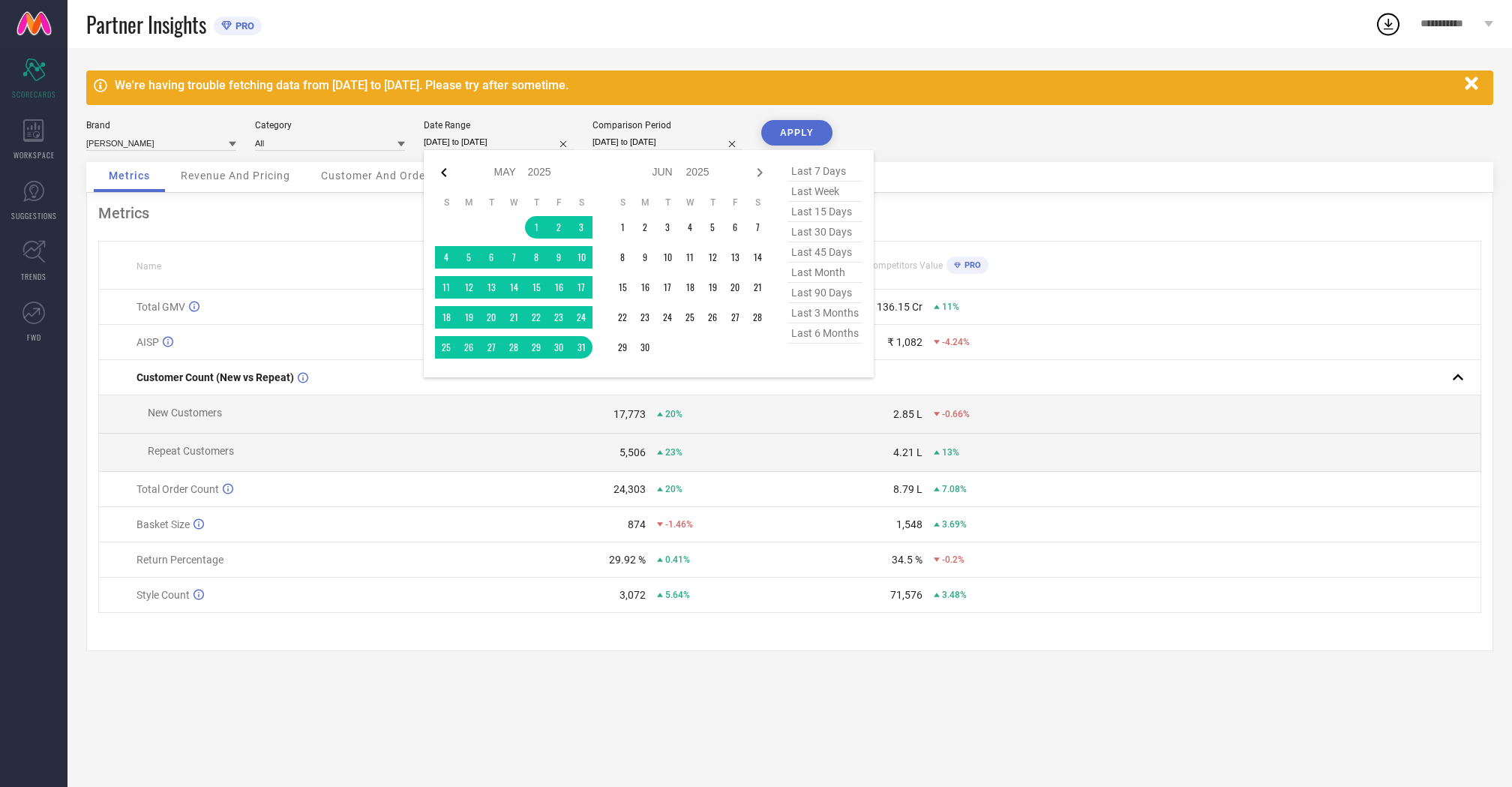
select select "2025"
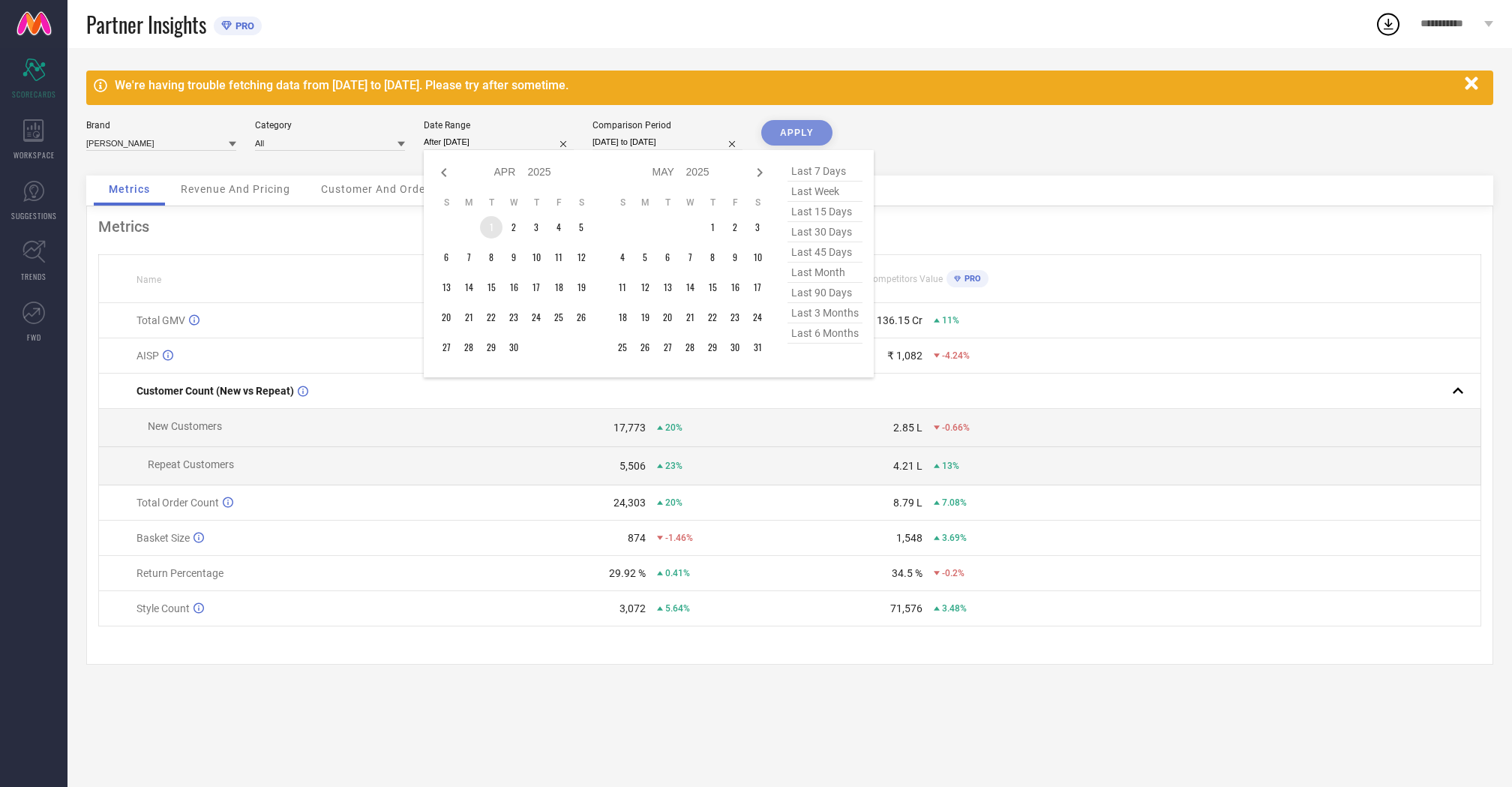
click at [492, 226] on td "1" at bounding box center [491, 227] width 23 height 23
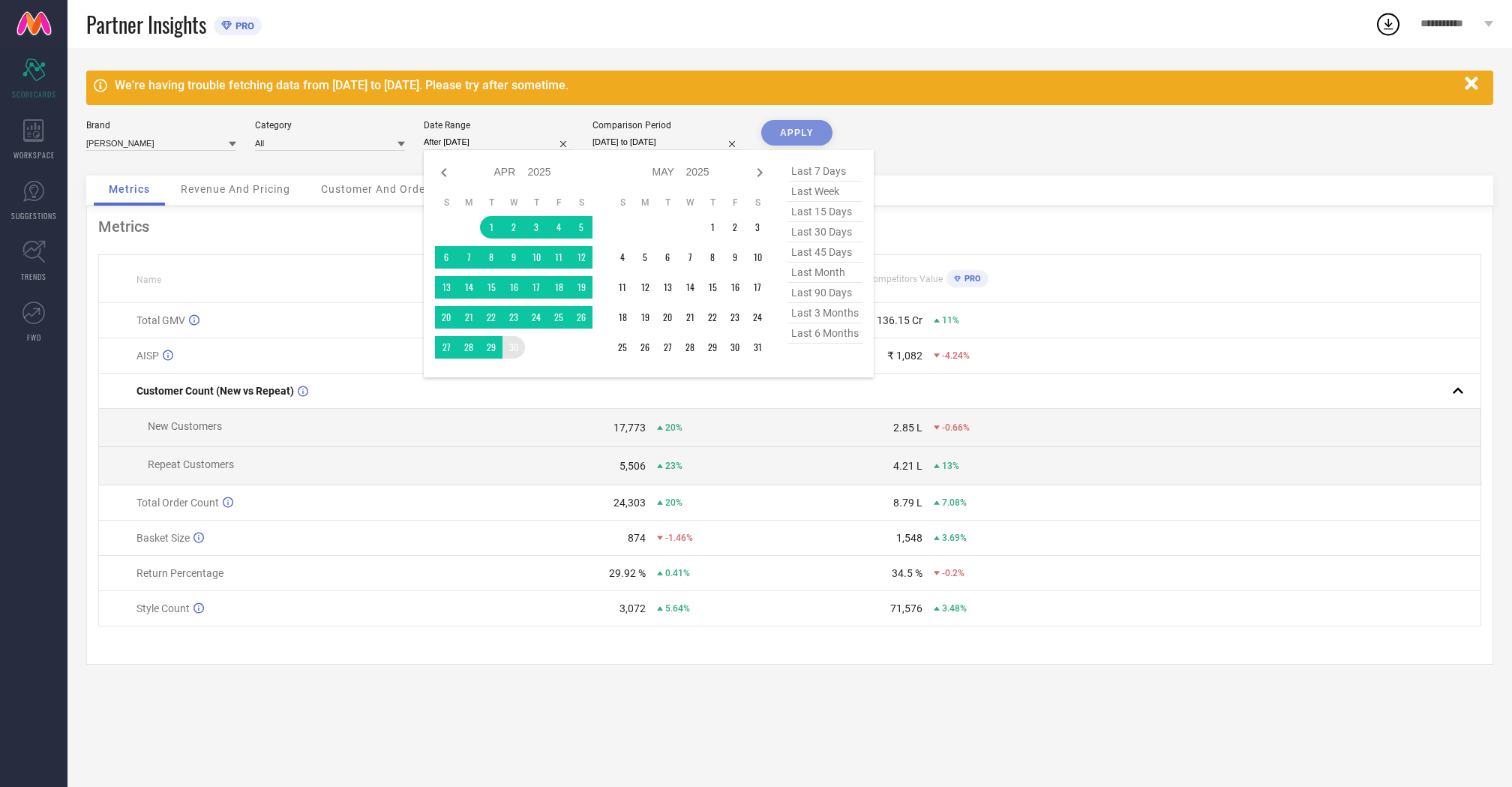
type input "[DATE] to [DATE]"
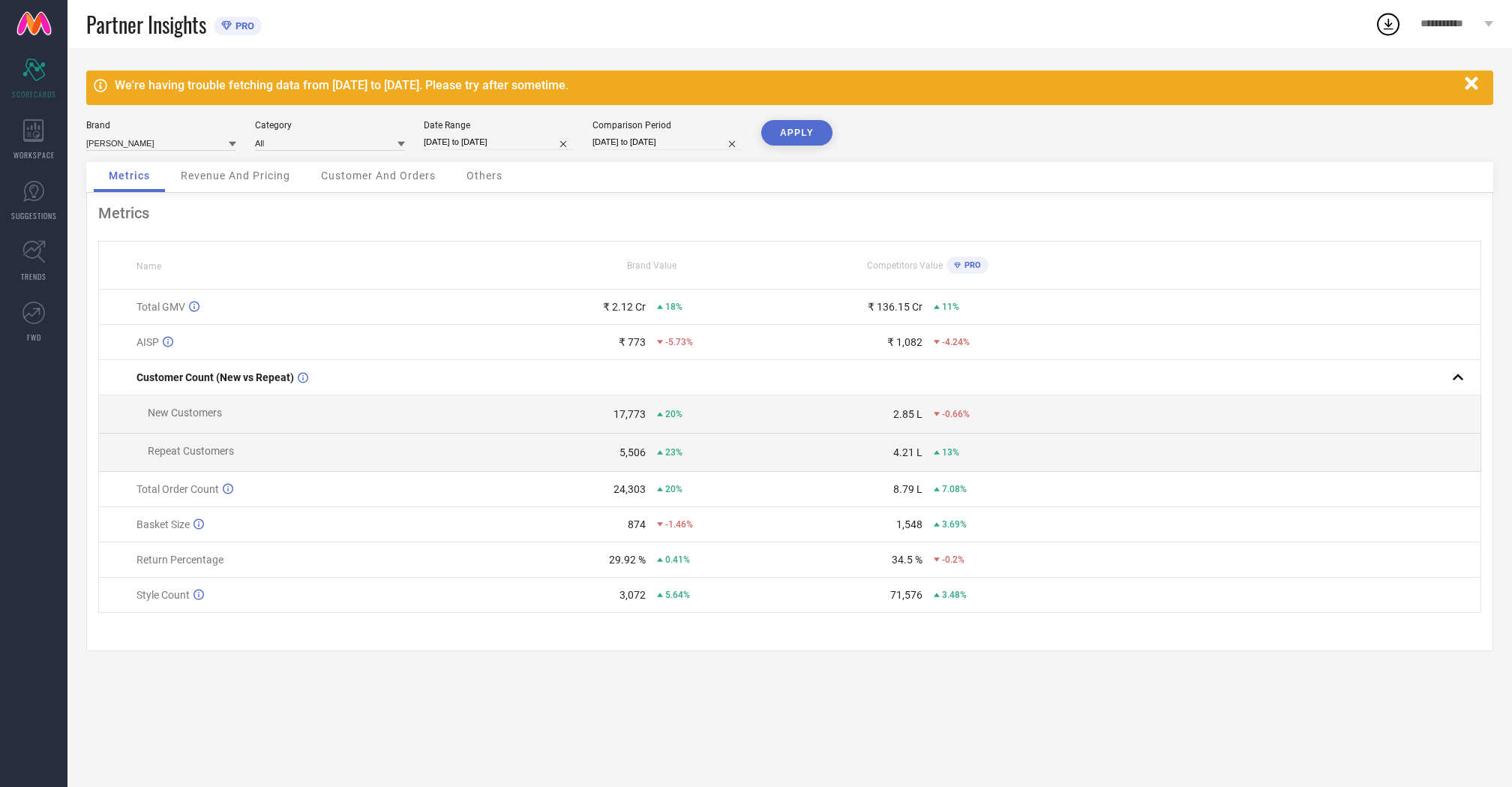
click at [786, 127] on button "APPLY" at bounding box center [796, 133] width 71 height 26
click at [470, 132] on div "Date Range [DATE] to [DATE]" at bounding box center [498, 135] width 150 height 31
click at [520, 144] on input "[DATE] to [DATE]" at bounding box center [498, 142] width 150 height 16
select select "3"
select select "2025"
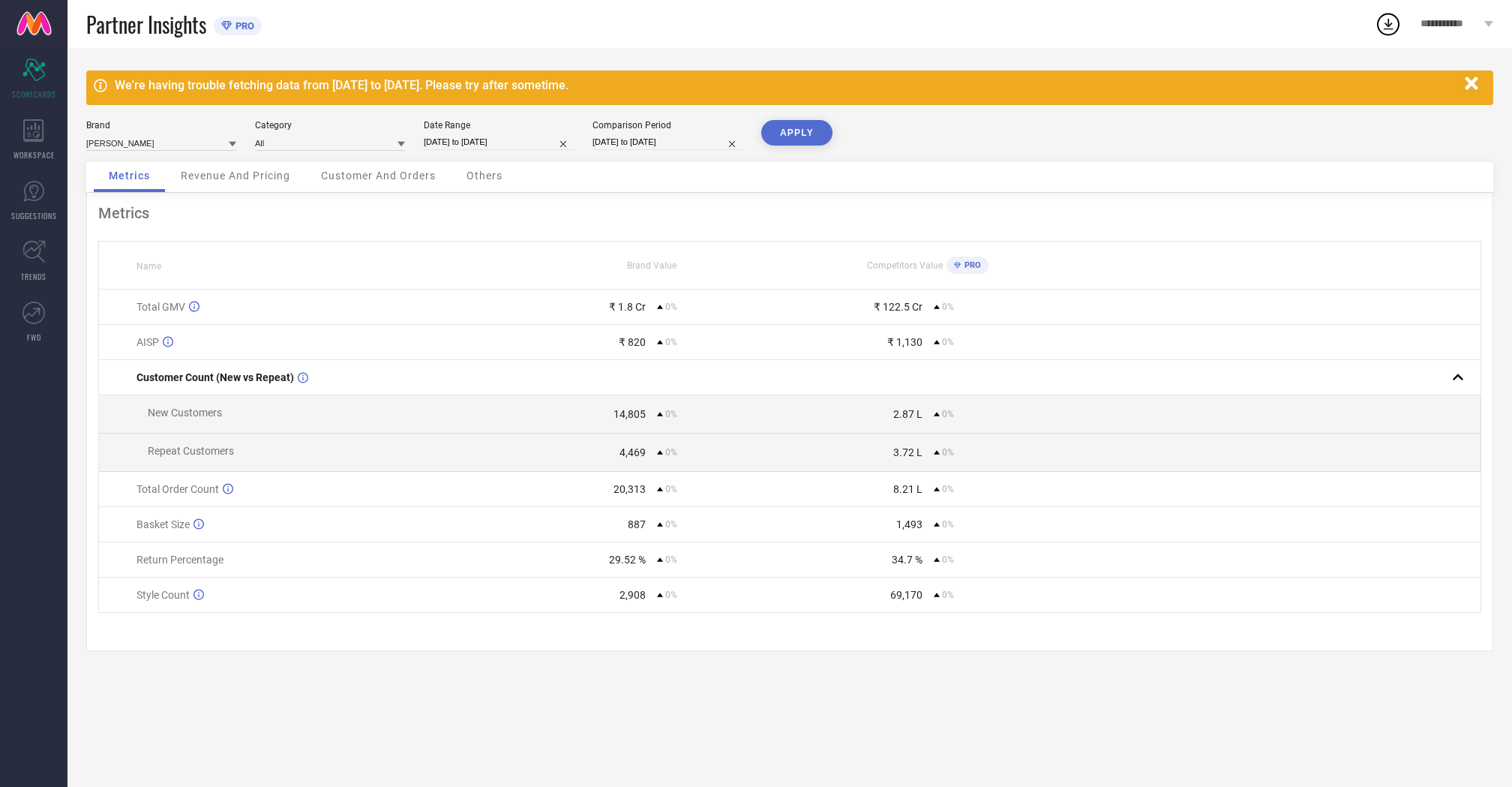
select select "4"
select select "2025"
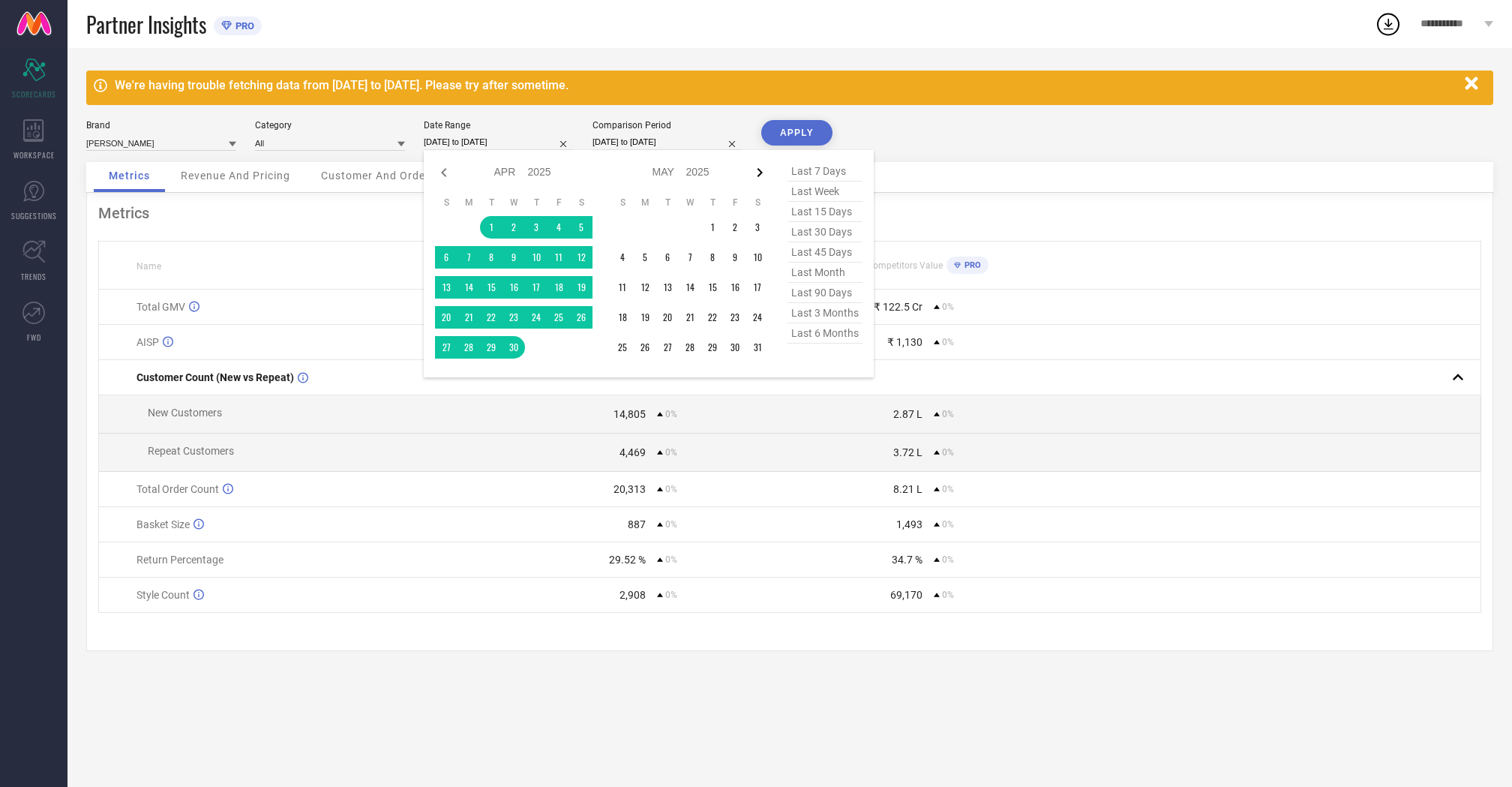
click at [761, 171] on icon at bounding box center [759, 173] width 5 height 9
select select "4"
select select "2025"
select select "5"
select select "2025"
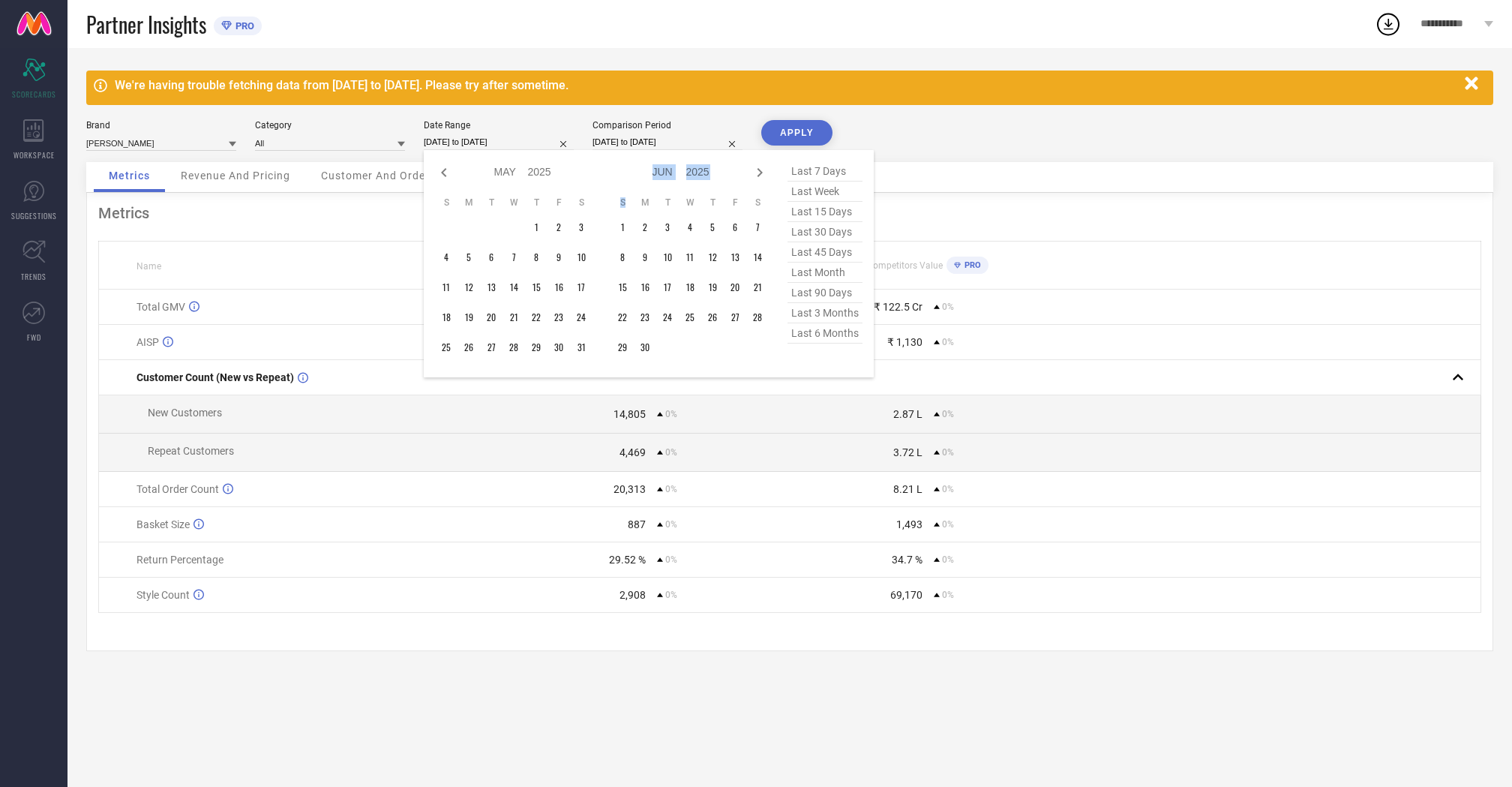
click at [761, 171] on icon at bounding box center [759, 173] width 5 height 9
select select "5"
select select "2025"
select select "6"
select select "2025"
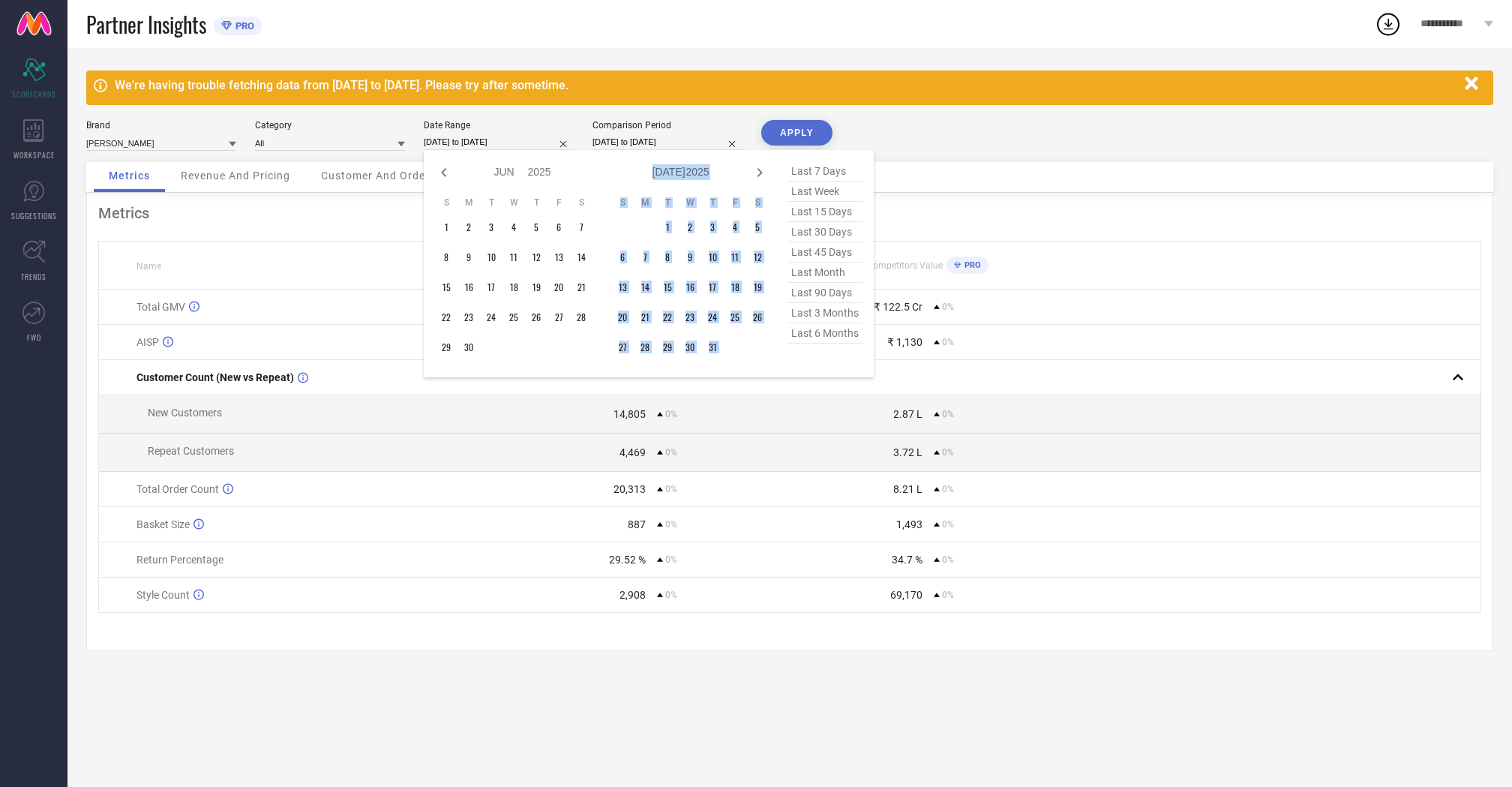
click at [761, 171] on icon at bounding box center [759, 173] width 5 height 9
select select "6"
select select "2025"
select select "7"
select select "2025"
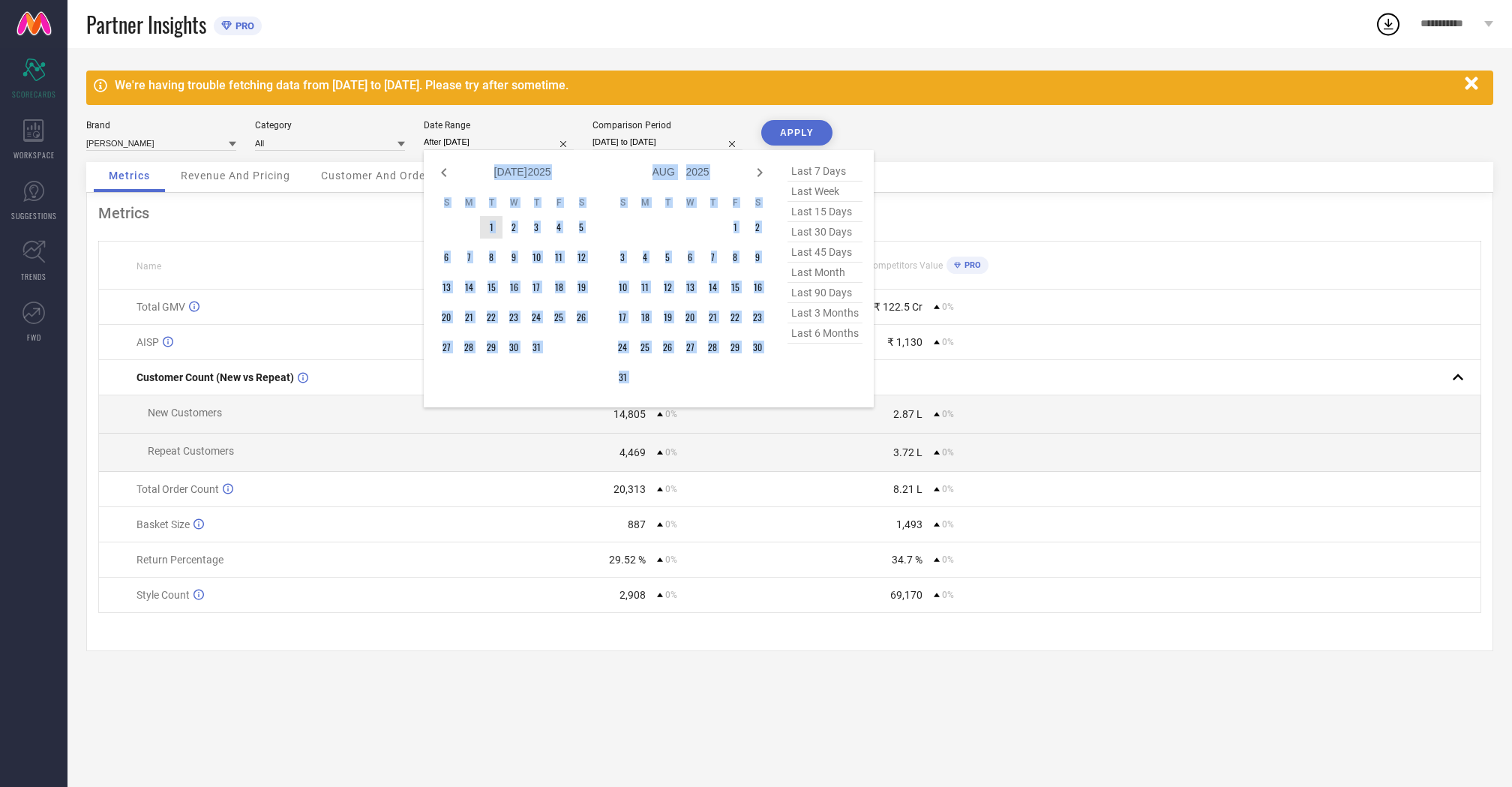
click at [492, 227] on td "1" at bounding box center [491, 227] width 23 height 23
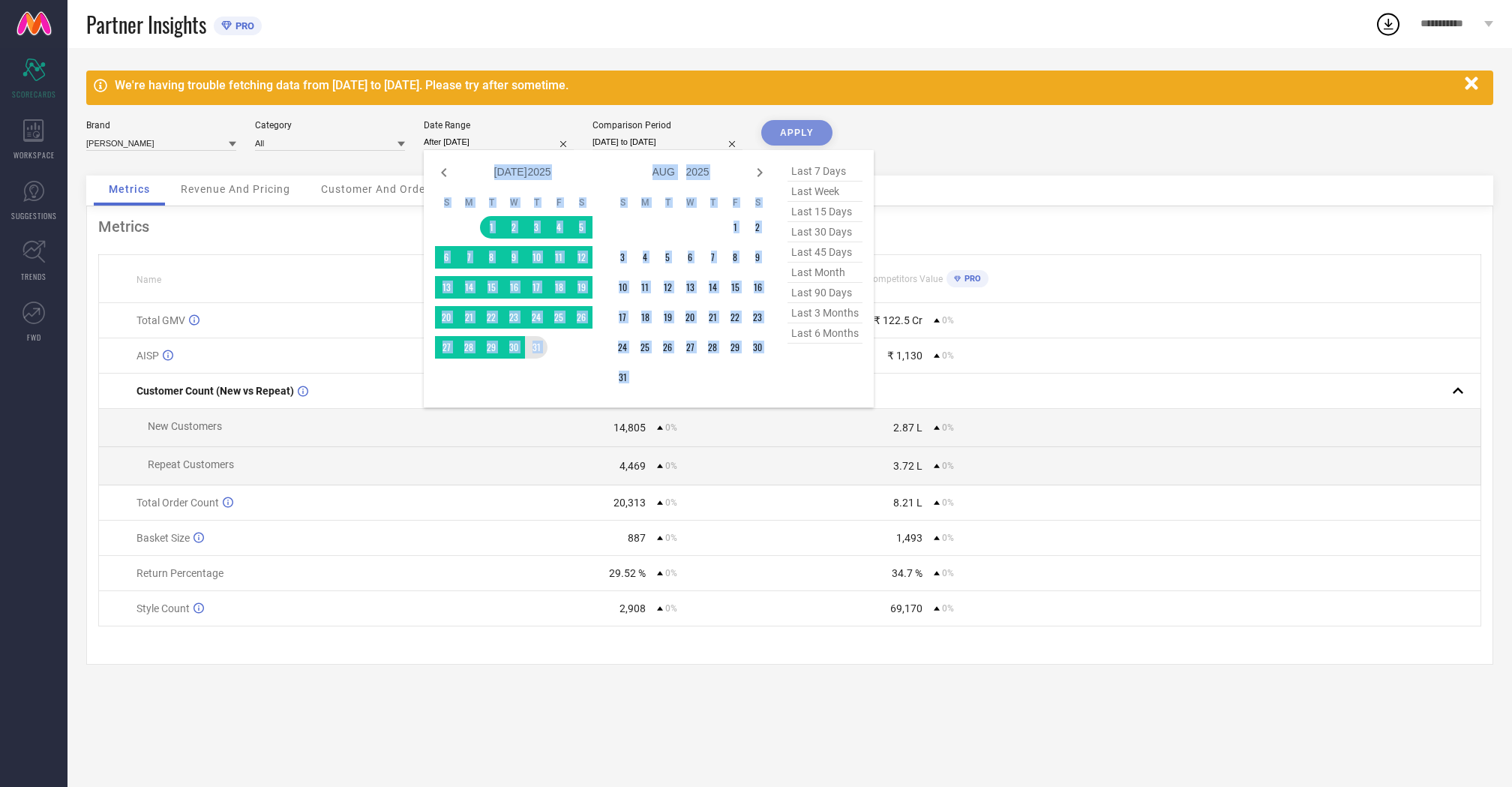
type input "[DATE] to [DATE]"
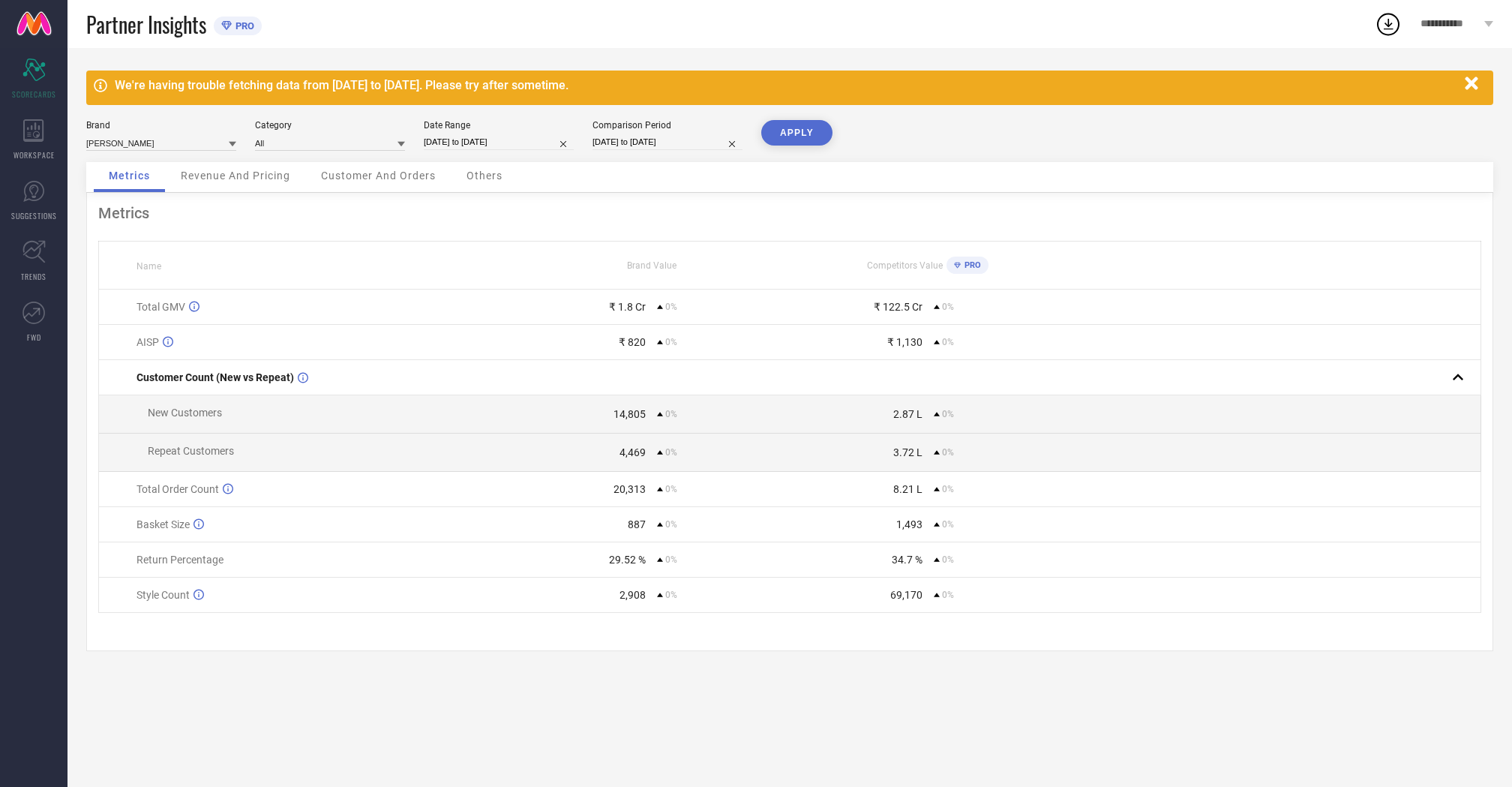
click at [808, 136] on button "APPLY" at bounding box center [796, 133] width 71 height 26
